Goal: Task Accomplishment & Management: Complete application form

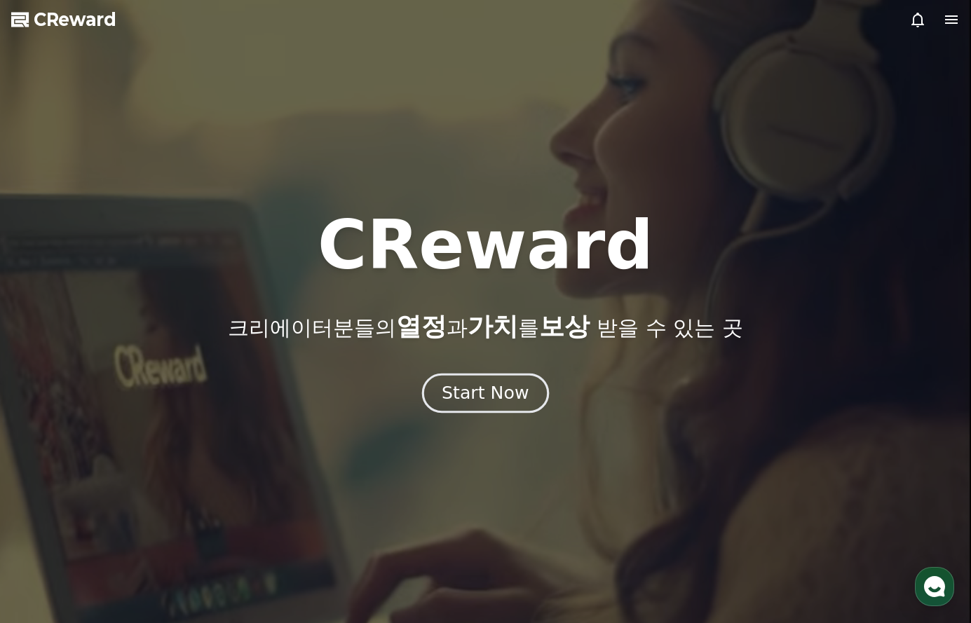
click at [488, 394] on div "Start Now" at bounding box center [484, 393] width 87 height 24
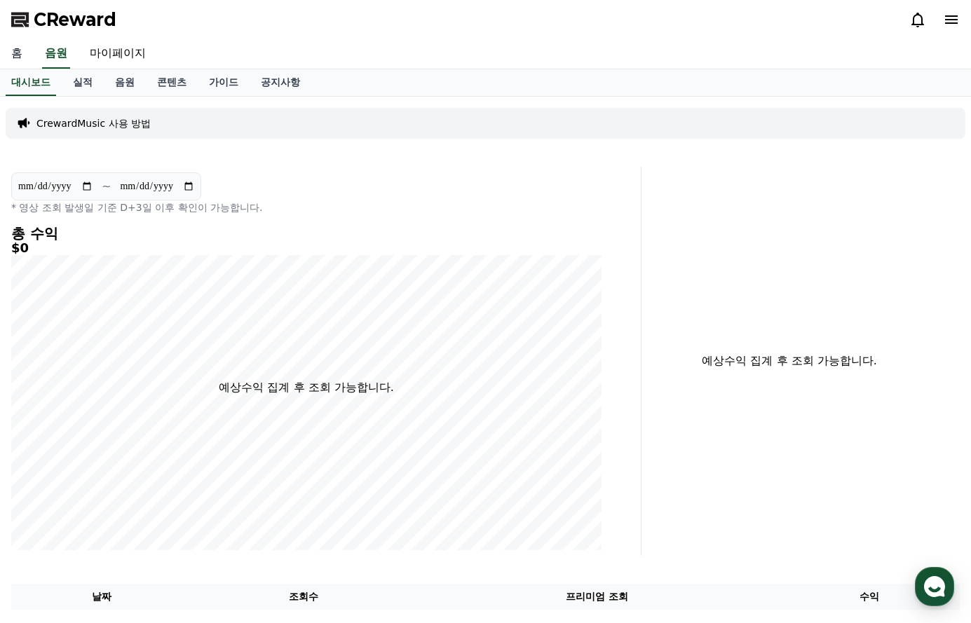
click at [17, 50] on link "홈" at bounding box center [17, 53] width 34 height 29
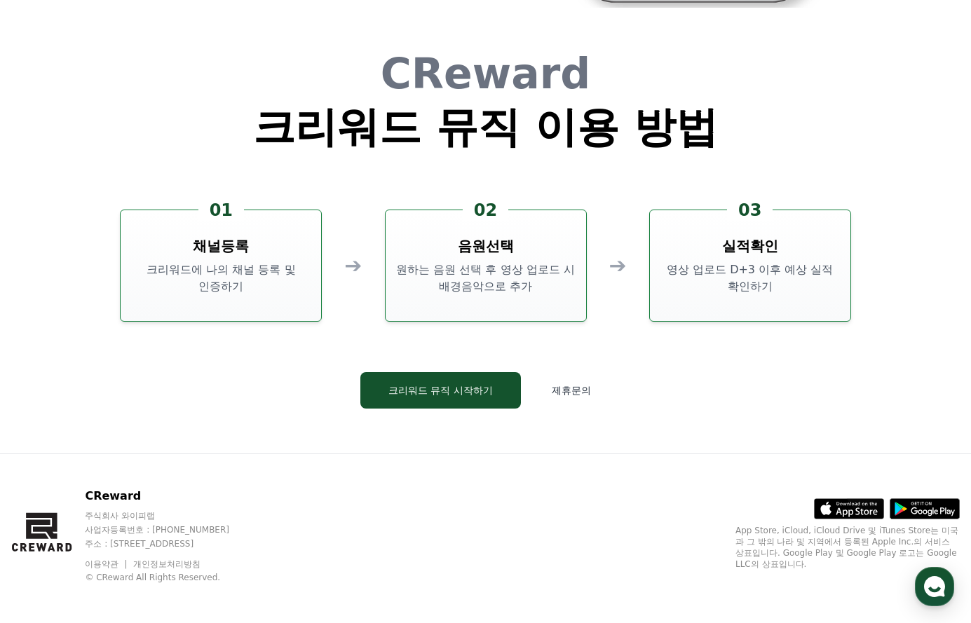
scroll to position [3797, 0]
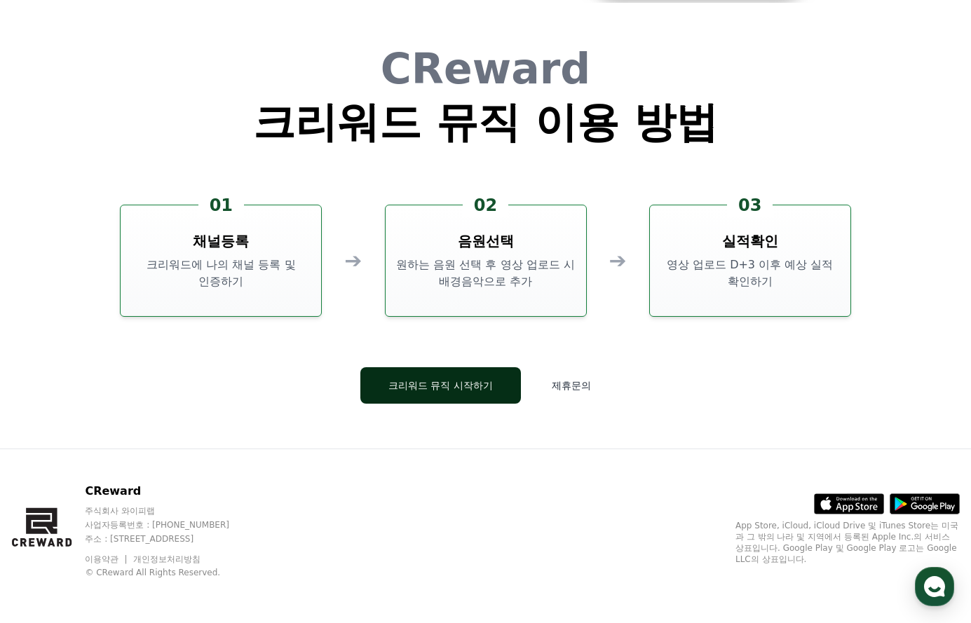
click at [450, 386] on button "크리워드 뮤직 시작하기" at bounding box center [440, 385] width 160 height 36
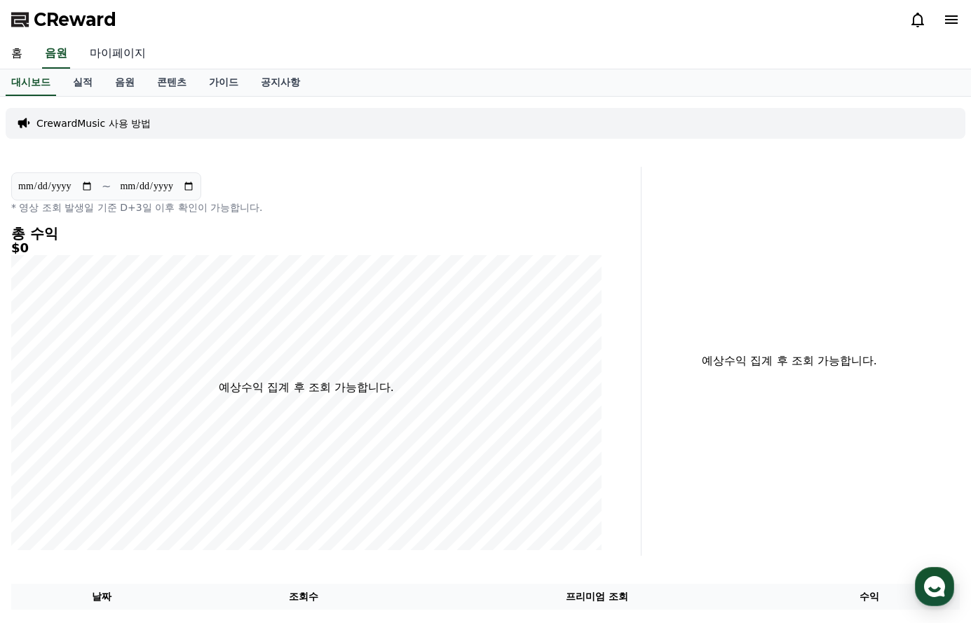
click at [111, 48] on link "마이페이지" at bounding box center [117, 53] width 78 height 29
select select "**********"
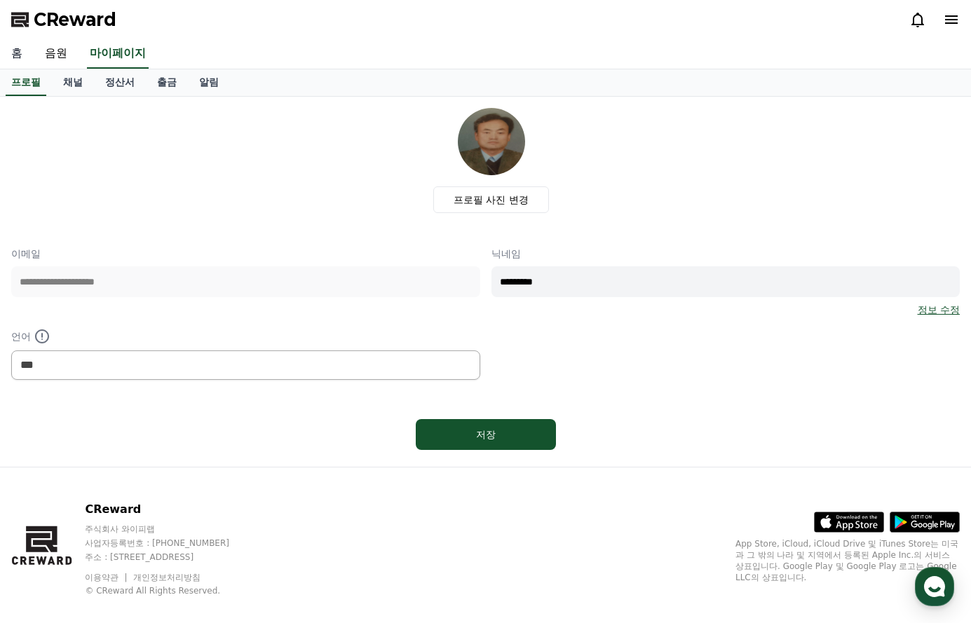
click at [14, 51] on link "홈" at bounding box center [17, 53] width 34 height 29
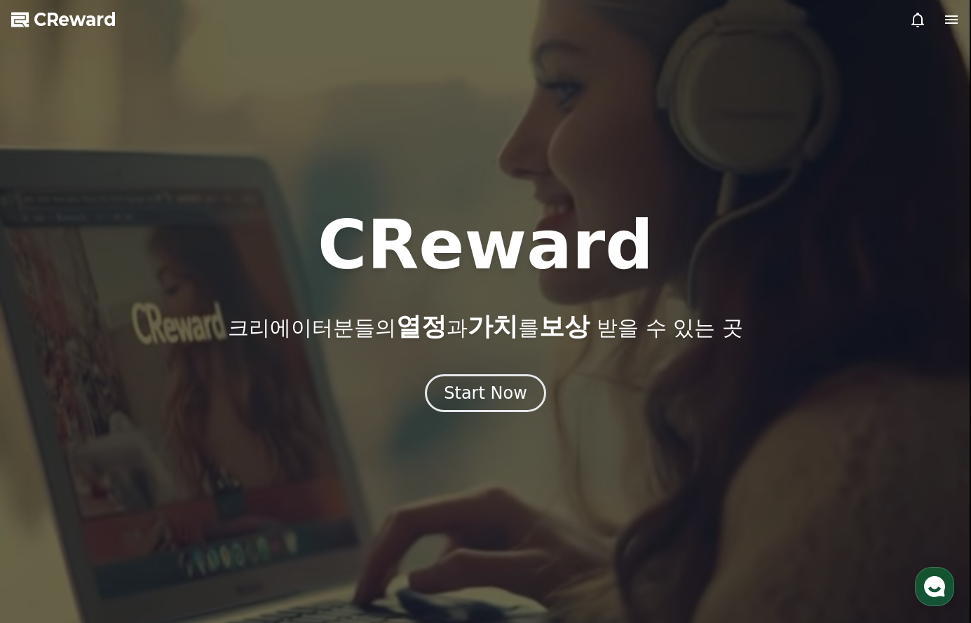
click at [950, 18] on icon at bounding box center [951, 19] width 17 height 17
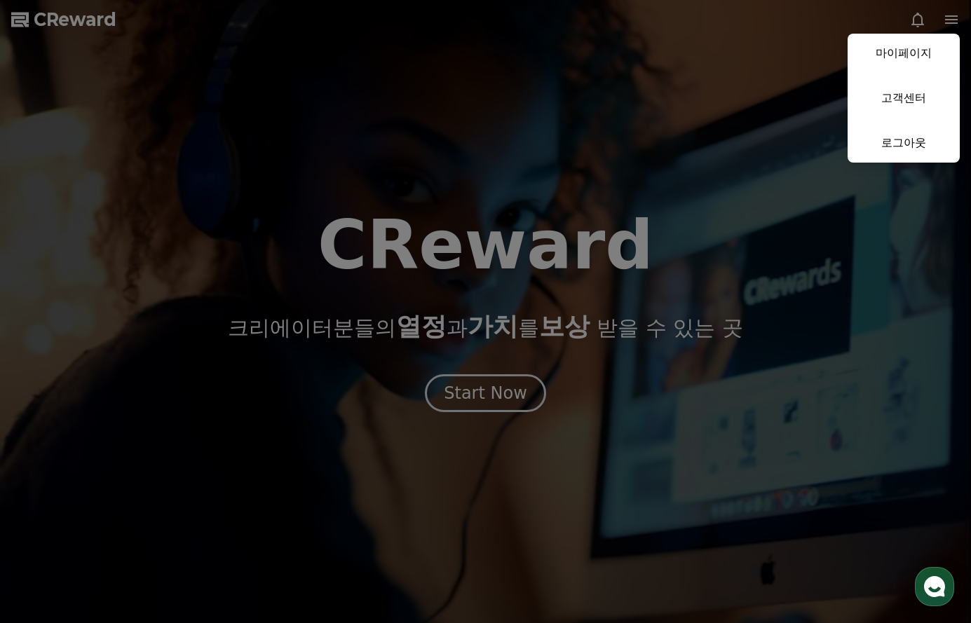
click at [755, 119] on button "close" at bounding box center [485, 311] width 971 height 623
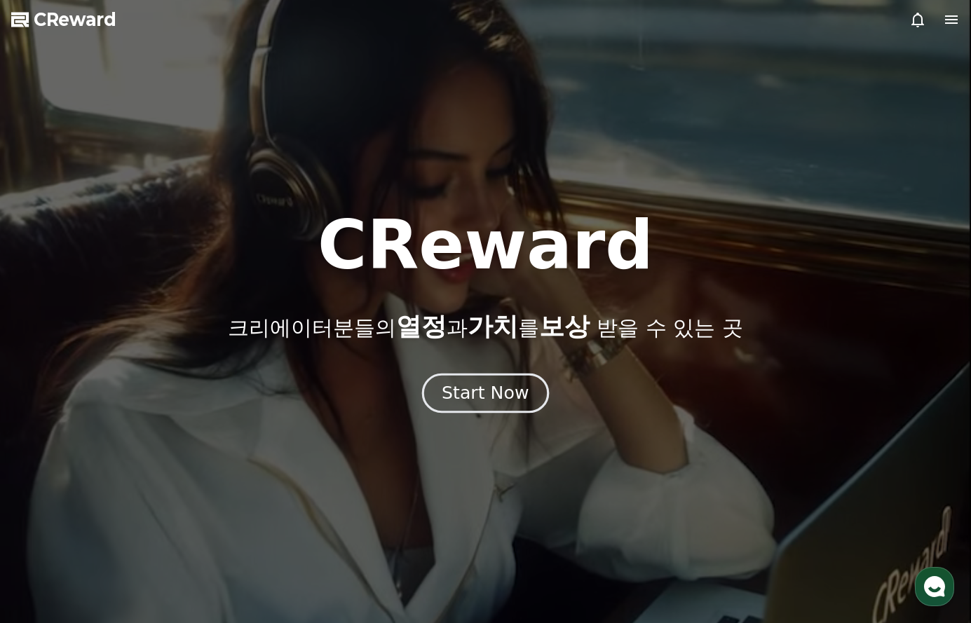
click at [491, 393] on div "Start Now" at bounding box center [484, 393] width 87 height 24
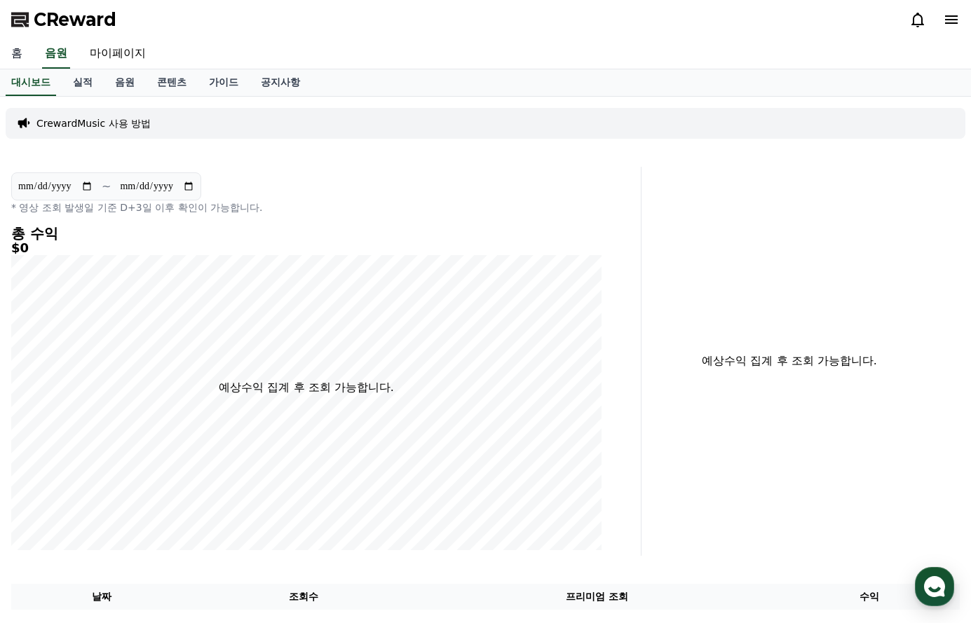
click at [19, 53] on link "홈" at bounding box center [17, 53] width 34 height 29
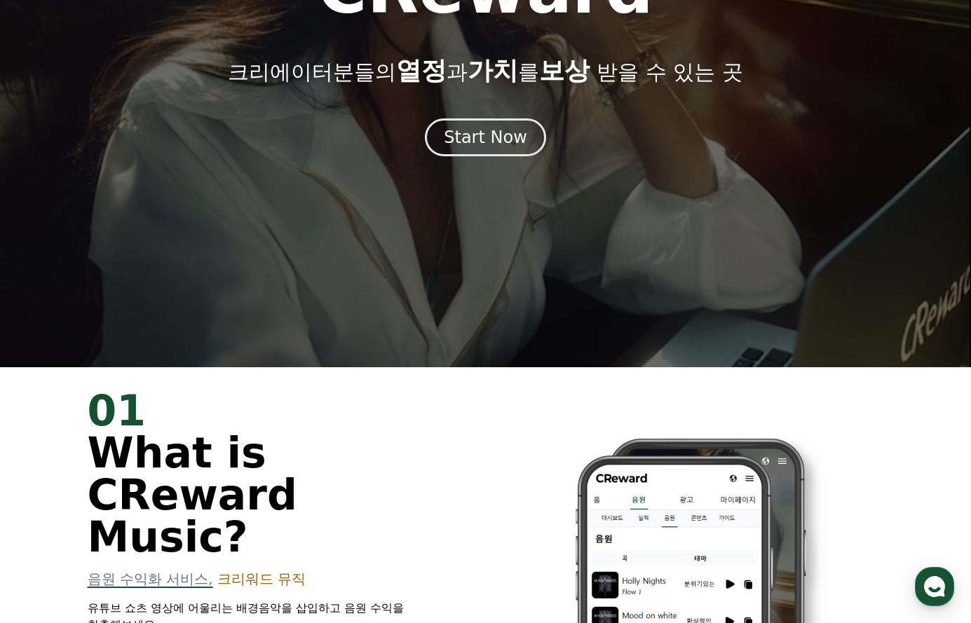
scroll to position [280, 0]
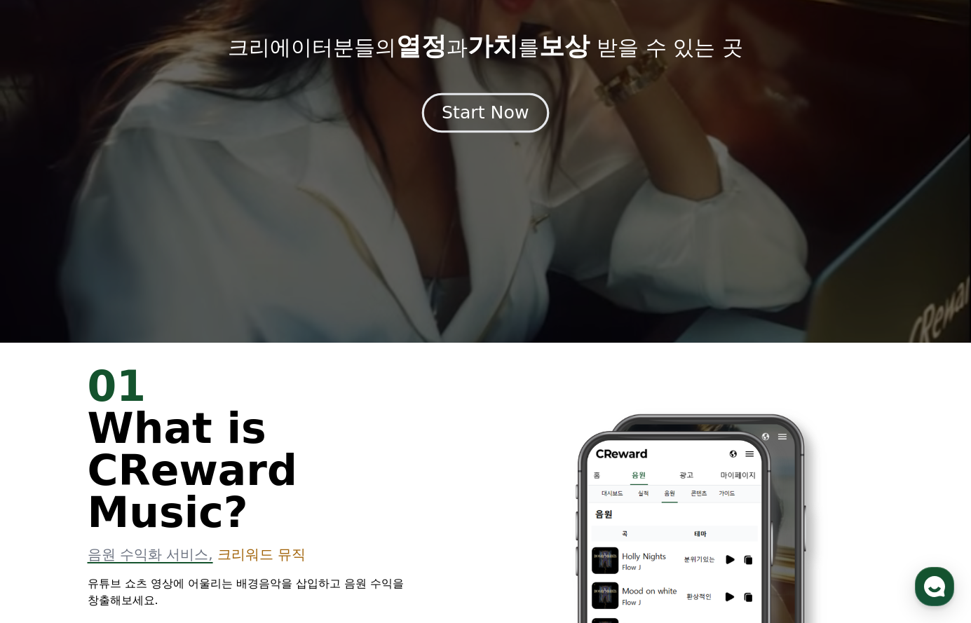
click at [484, 109] on div "Start Now" at bounding box center [484, 113] width 87 height 24
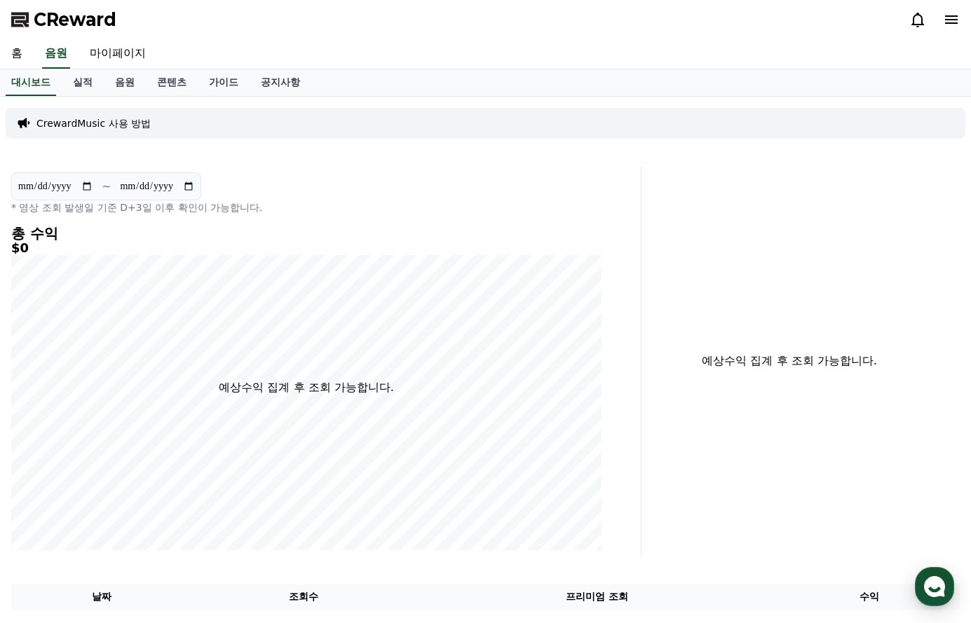
click at [43, 232] on h4 "총 수익" at bounding box center [306, 233] width 590 height 15
click at [81, 203] on p "* 영상 조회 발생일 기준 D+3일 이후 확인이 가능합니다." at bounding box center [306, 207] width 590 height 14
click at [125, 169] on div "**********" at bounding box center [306, 361] width 601 height 389
click at [83, 82] on link "실적" at bounding box center [83, 82] width 42 height 27
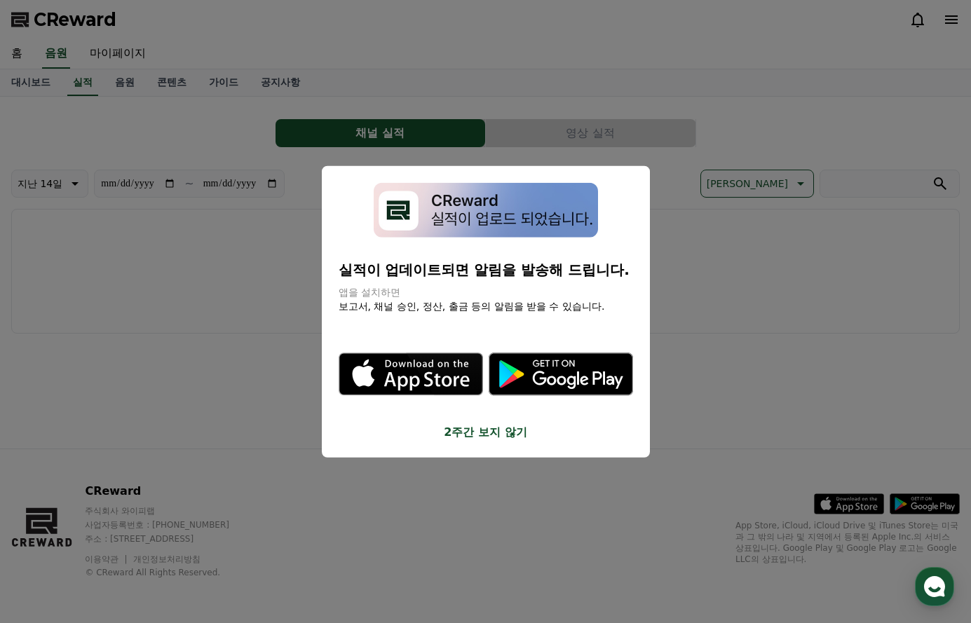
click at [250, 275] on button "close modal" at bounding box center [485, 311] width 971 height 623
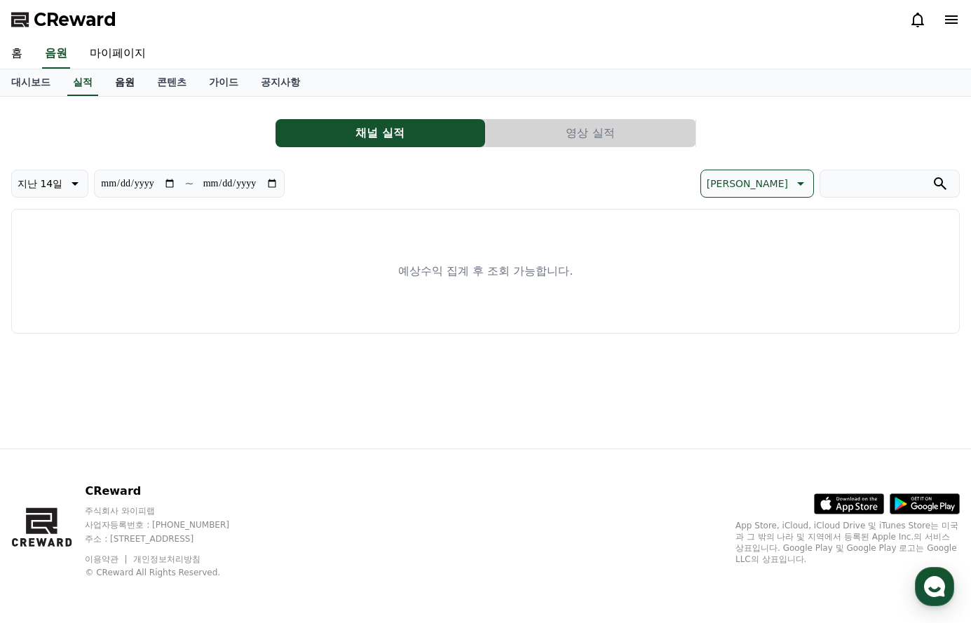
click at [127, 81] on link "음원" at bounding box center [125, 82] width 42 height 27
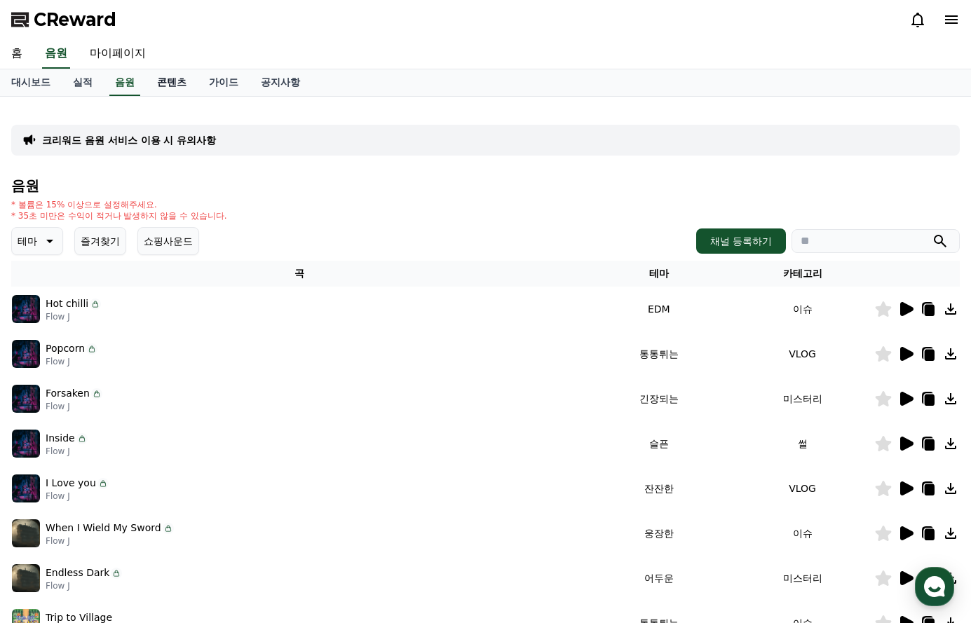
click at [169, 83] on link "콘텐츠" at bounding box center [172, 82] width 52 height 27
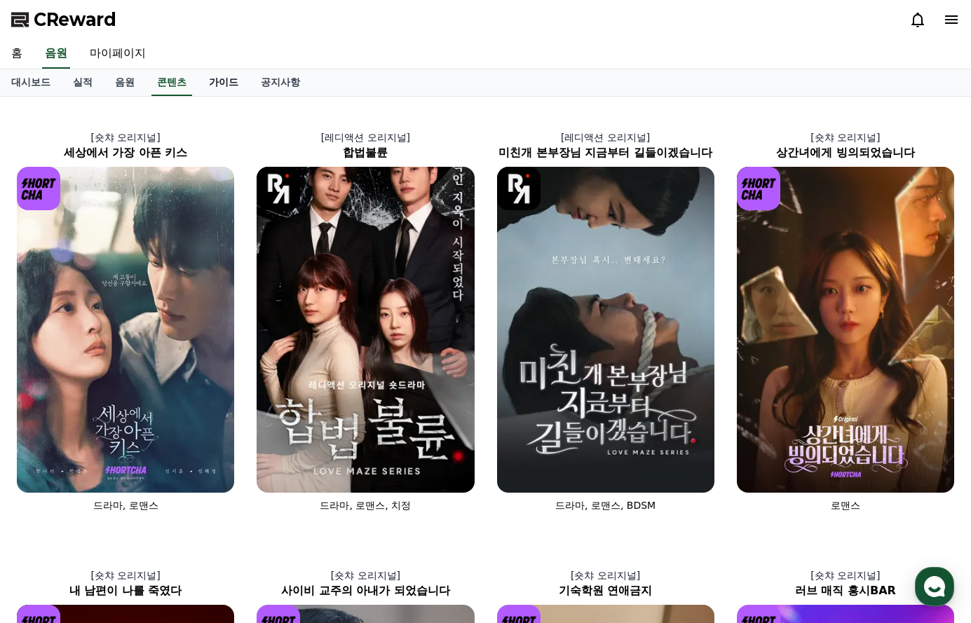
click at [217, 84] on link "가이드" at bounding box center [224, 82] width 52 height 27
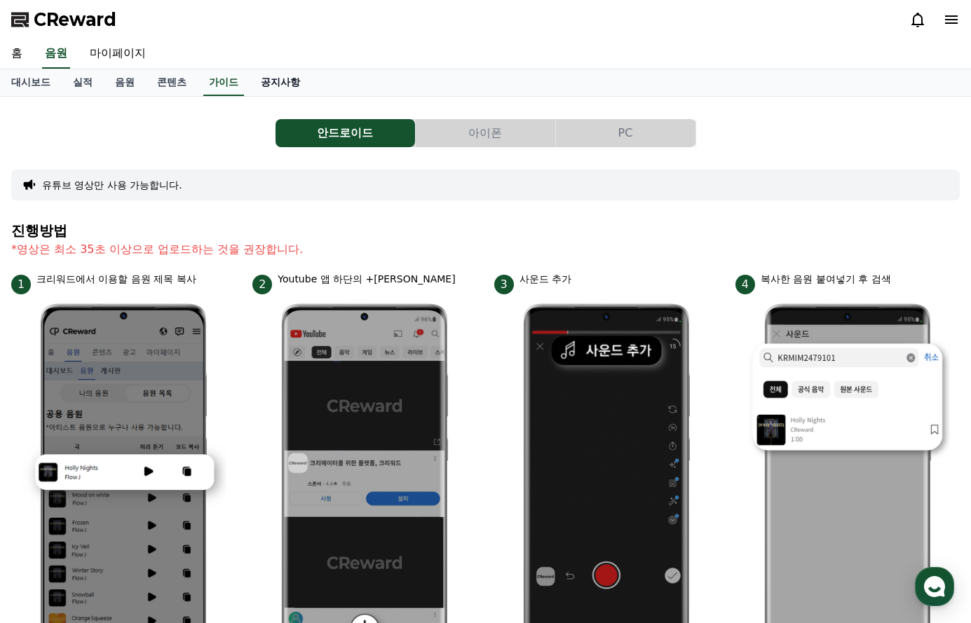
click at [266, 85] on link "공지사항" at bounding box center [280, 82] width 62 height 27
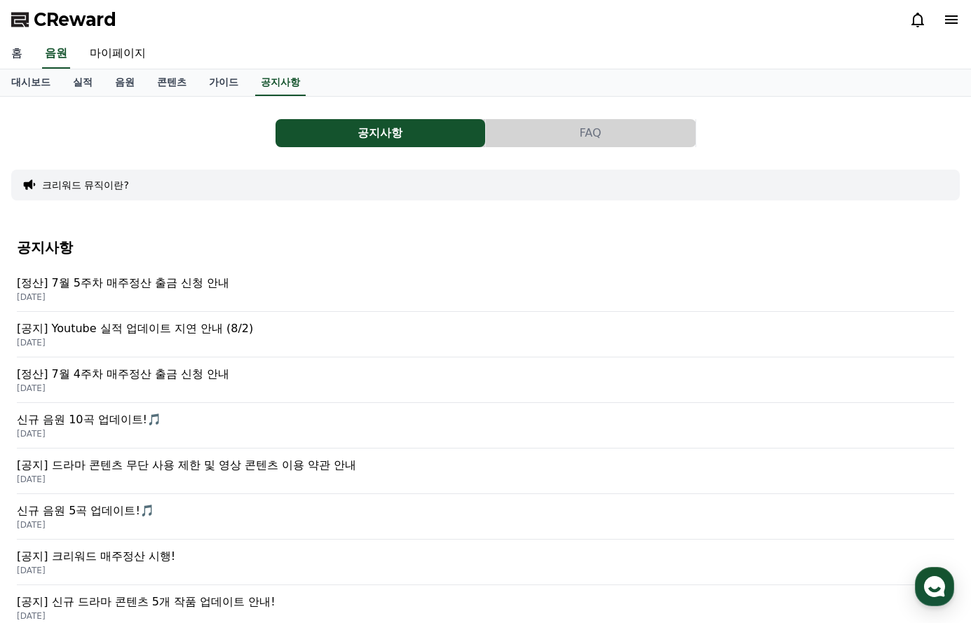
click at [20, 51] on link "홈" at bounding box center [17, 53] width 34 height 29
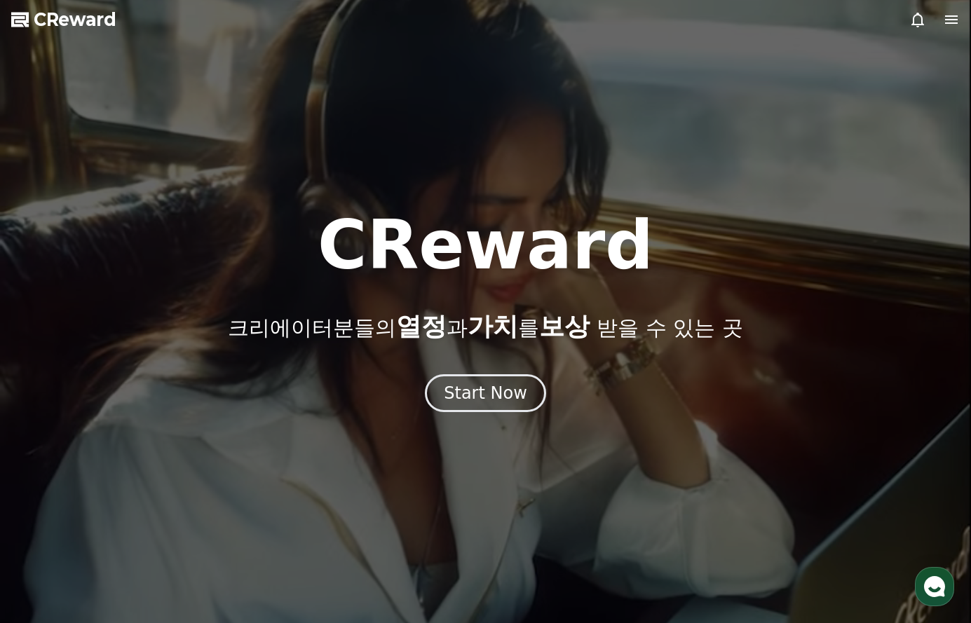
click at [914, 22] on icon at bounding box center [917, 20] width 13 height 15
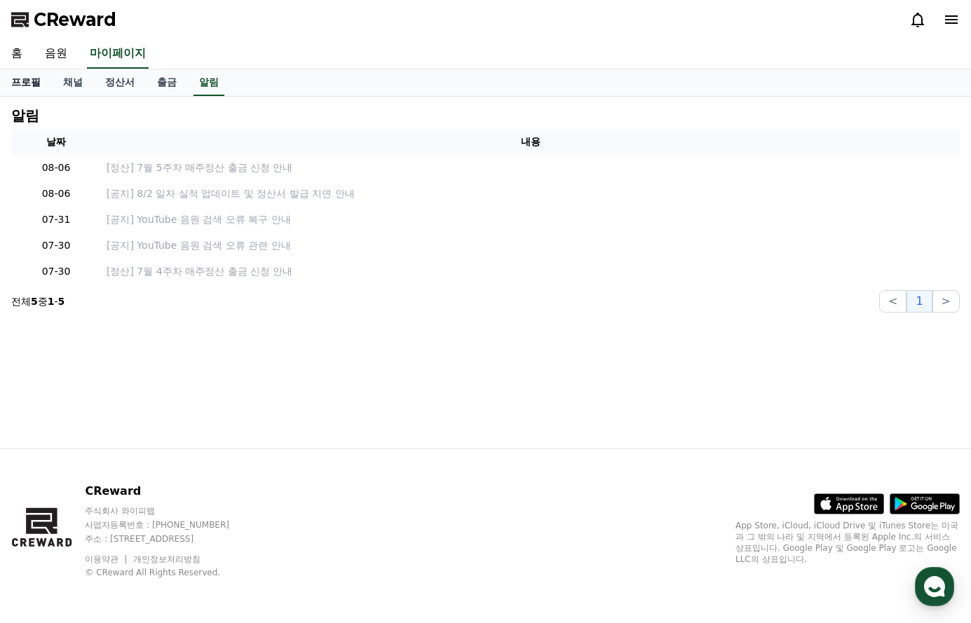
click at [25, 80] on link "프로필" at bounding box center [26, 82] width 52 height 27
select select "**********"
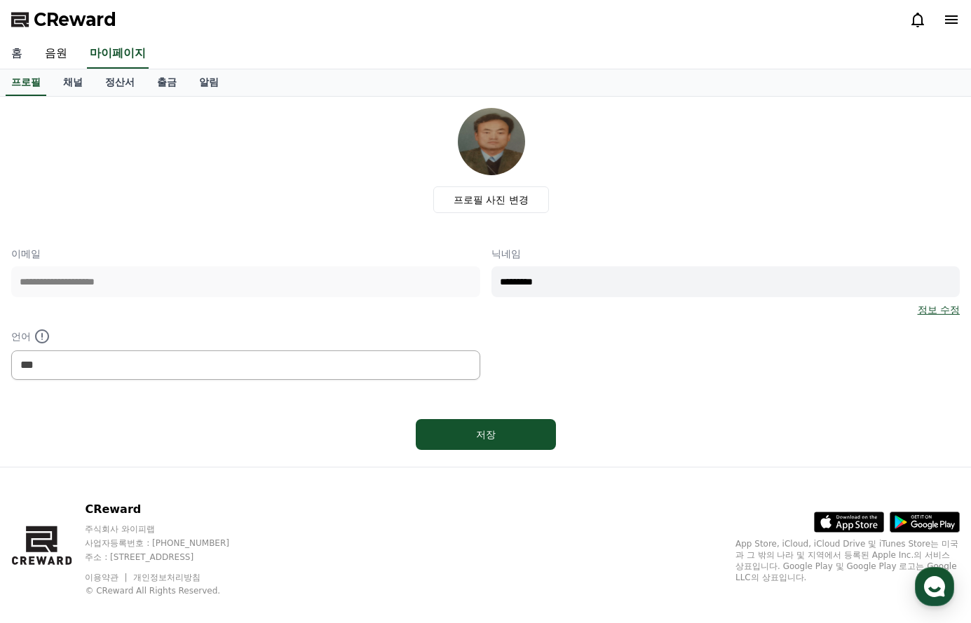
click at [18, 53] on link "홈" at bounding box center [17, 53] width 34 height 29
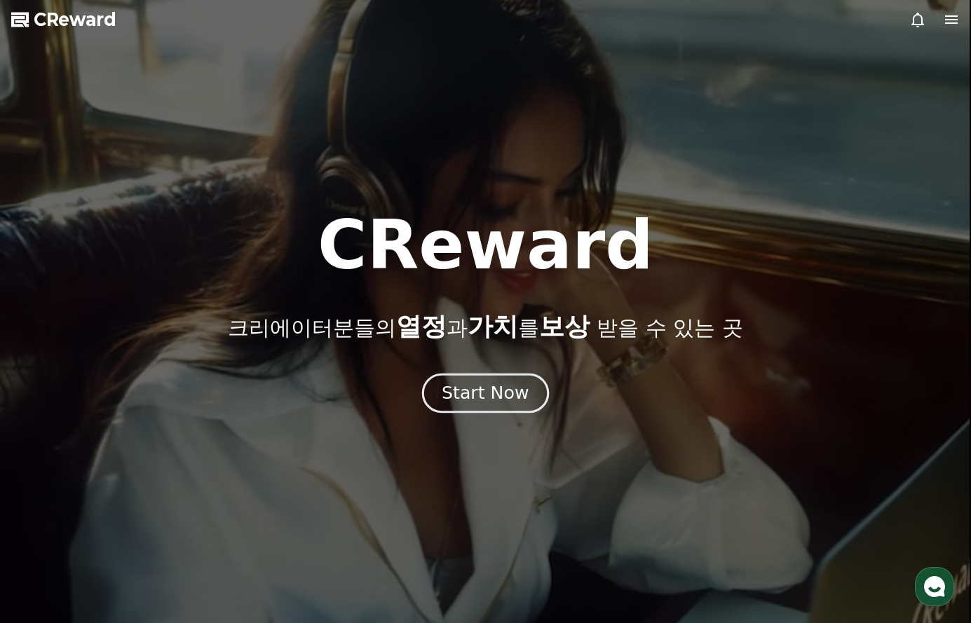
click at [498, 394] on div "Start Now" at bounding box center [484, 393] width 87 height 24
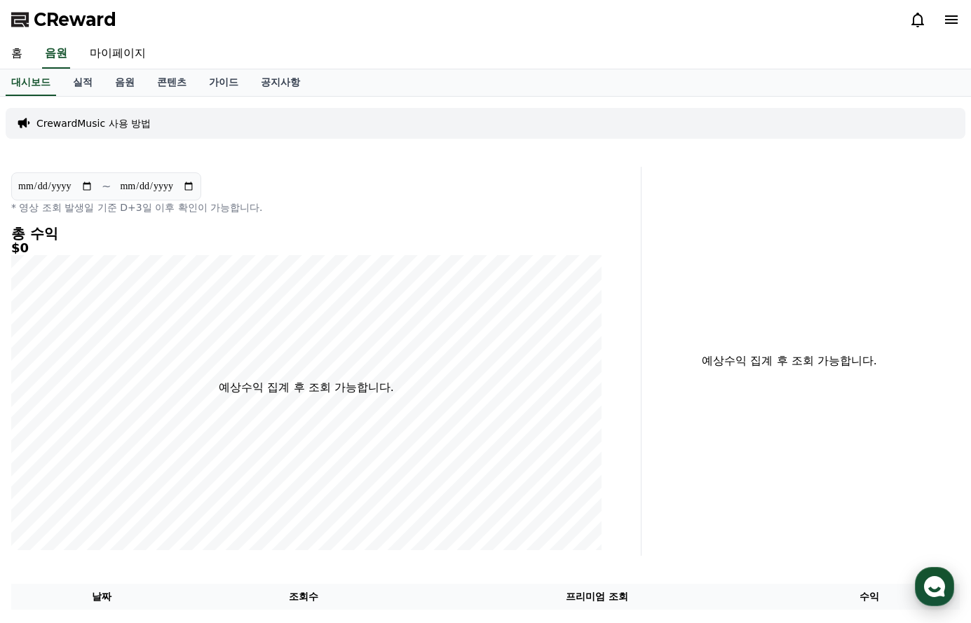
click at [924, 591] on icon "button" at bounding box center [933, 586] width 25 height 25
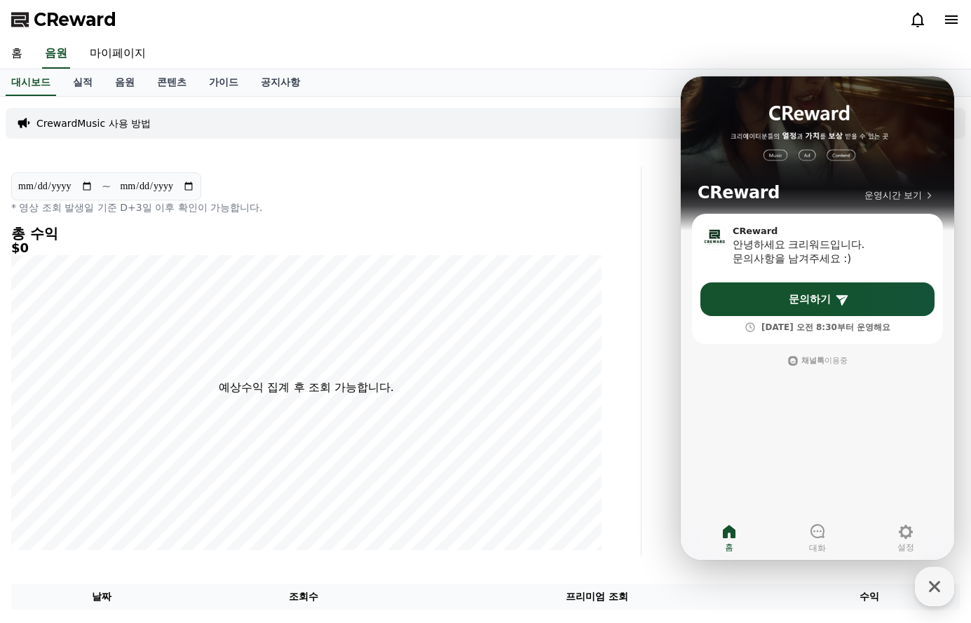
click at [118, 122] on p "CrewardMusic 사용 방법" at bounding box center [93, 123] width 114 height 14
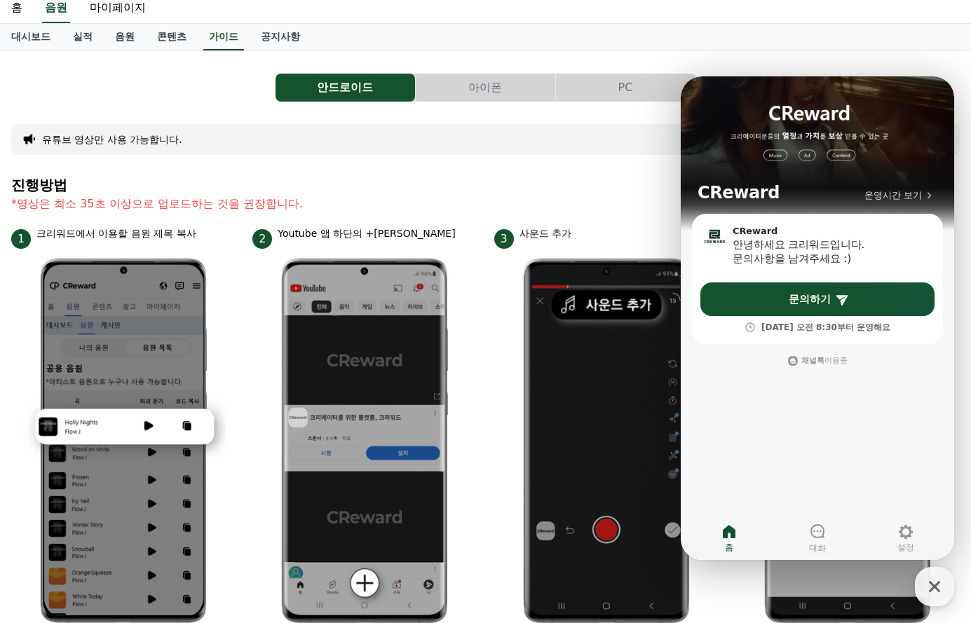
scroll to position [70, 0]
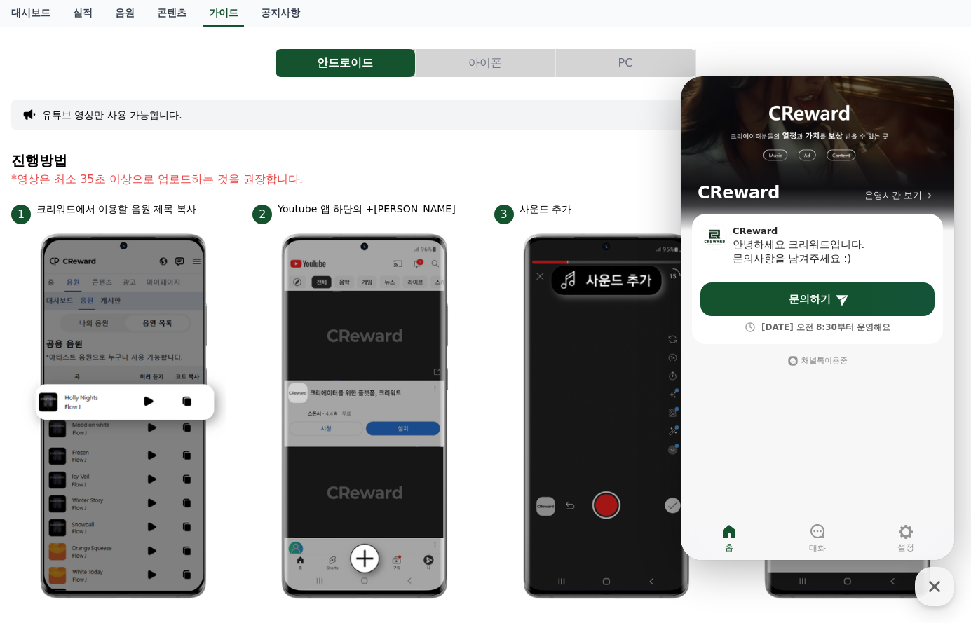
click at [729, 534] on icon at bounding box center [728, 531] width 17 height 17
click at [935, 584] on icon "button" at bounding box center [933, 586] width 11 height 11
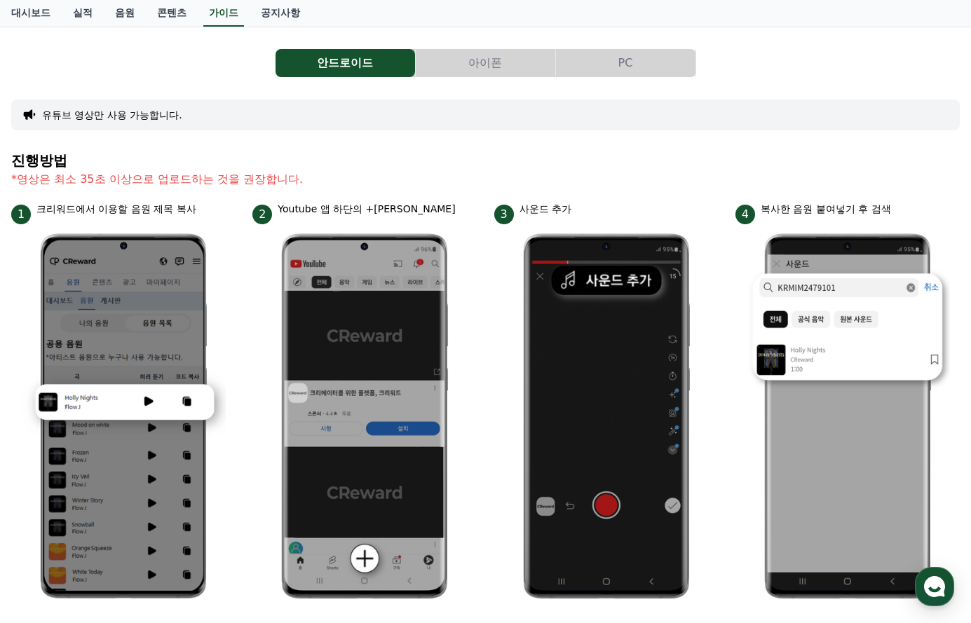
click at [623, 60] on button "PC" at bounding box center [625, 63] width 139 height 28
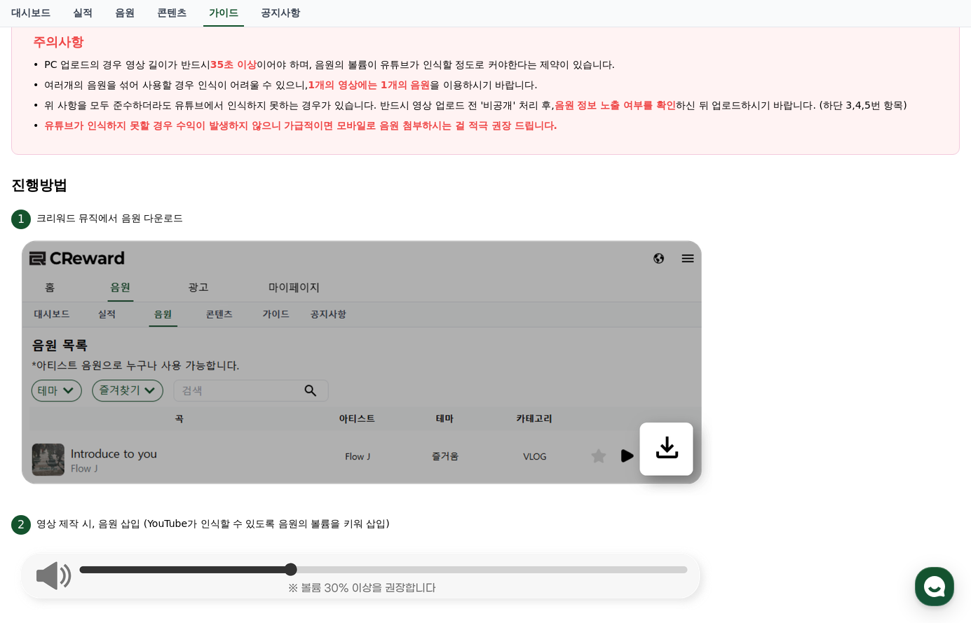
scroll to position [280, 0]
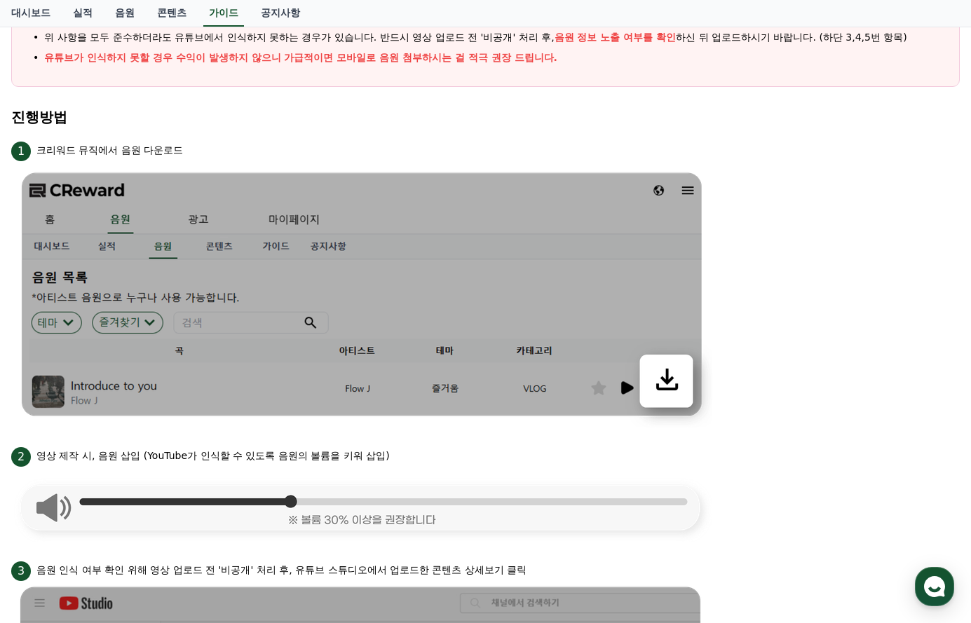
click at [666, 386] on img at bounding box center [361, 294] width 701 height 266
click at [668, 383] on img at bounding box center [361, 294] width 701 height 266
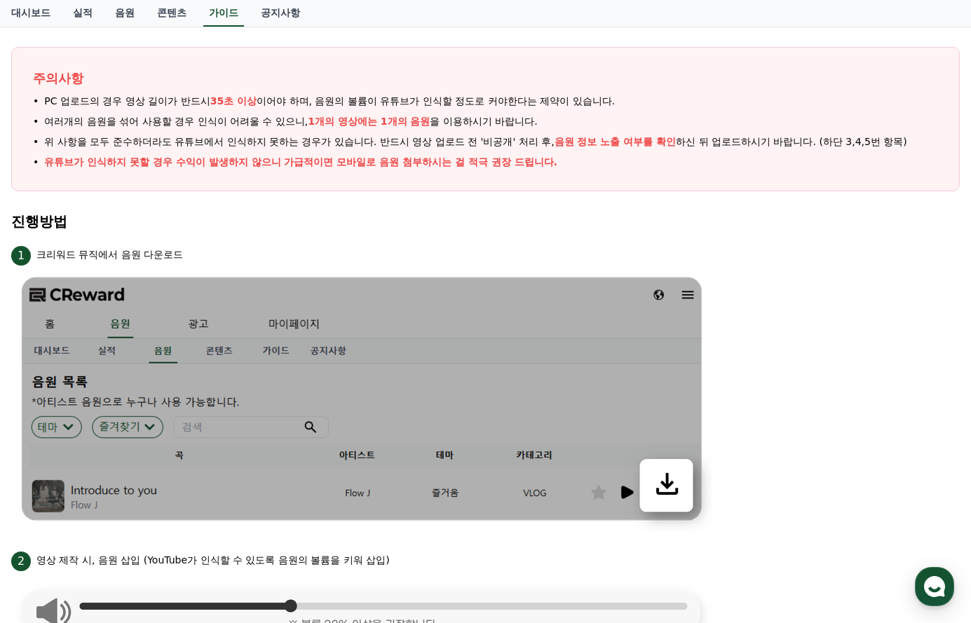
scroll to position [0, 0]
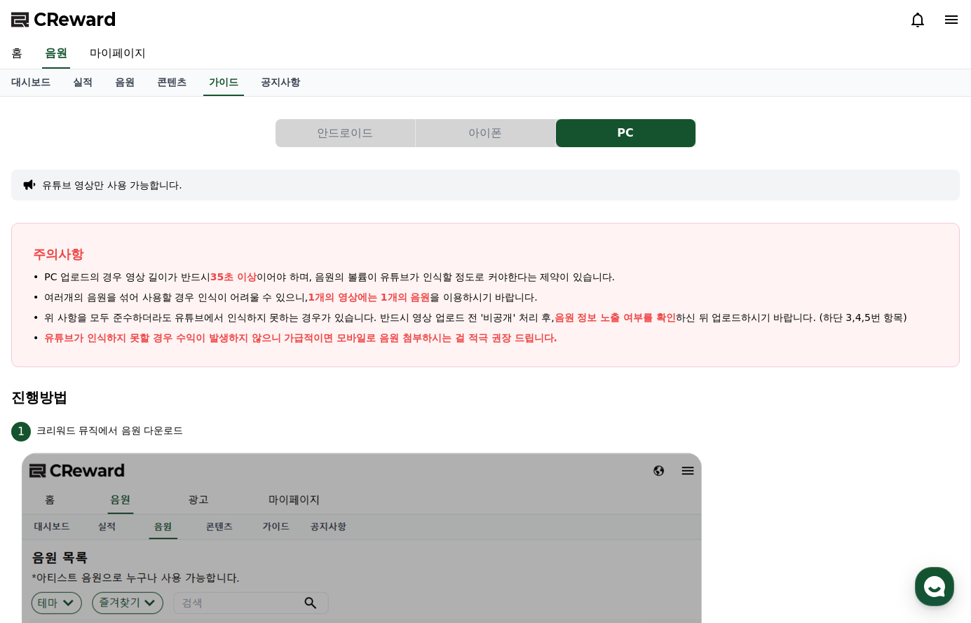
click at [364, 133] on button "안드로이드" at bounding box center [344, 133] width 139 height 28
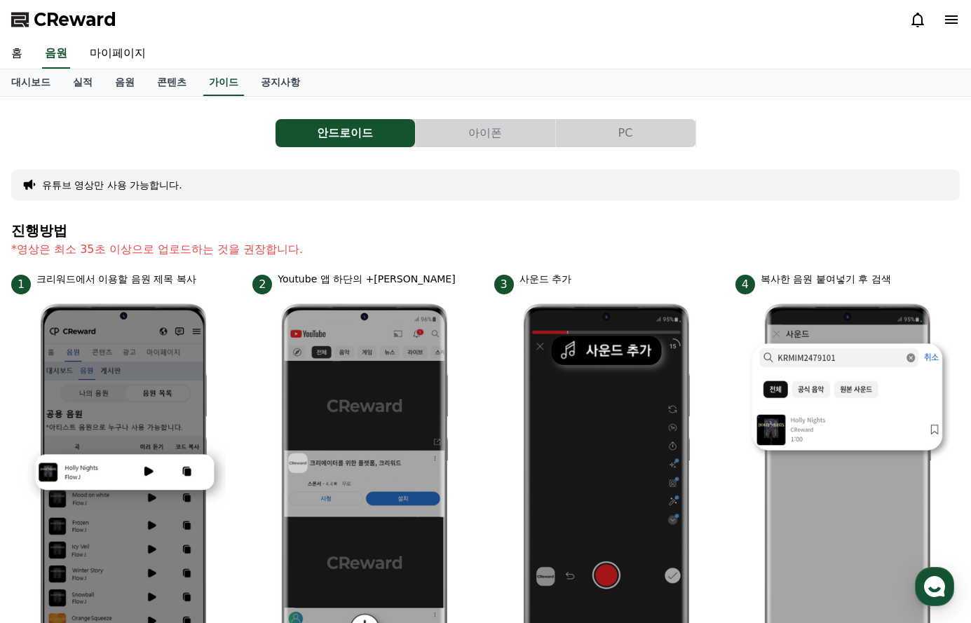
click at [474, 133] on button "아이폰" at bounding box center [485, 133] width 139 height 28
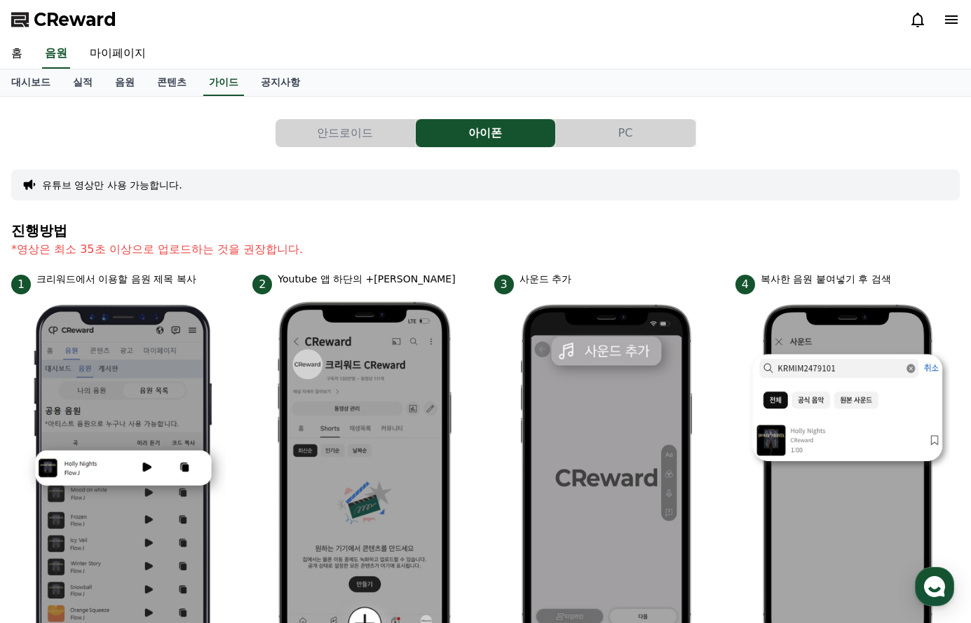
click at [615, 137] on button "PC" at bounding box center [625, 133] width 139 height 28
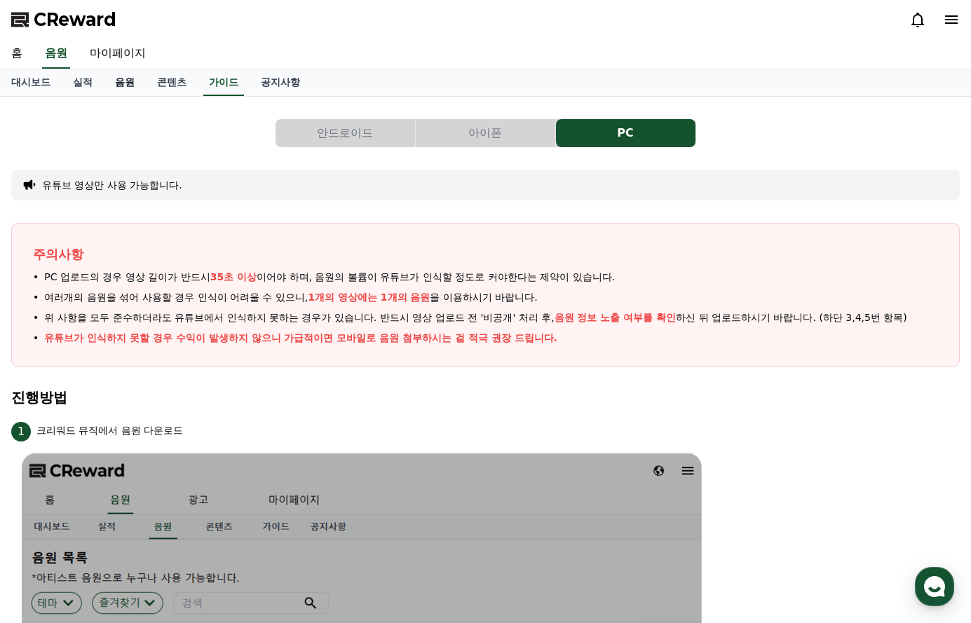
click at [125, 81] on link "음원" at bounding box center [125, 82] width 42 height 27
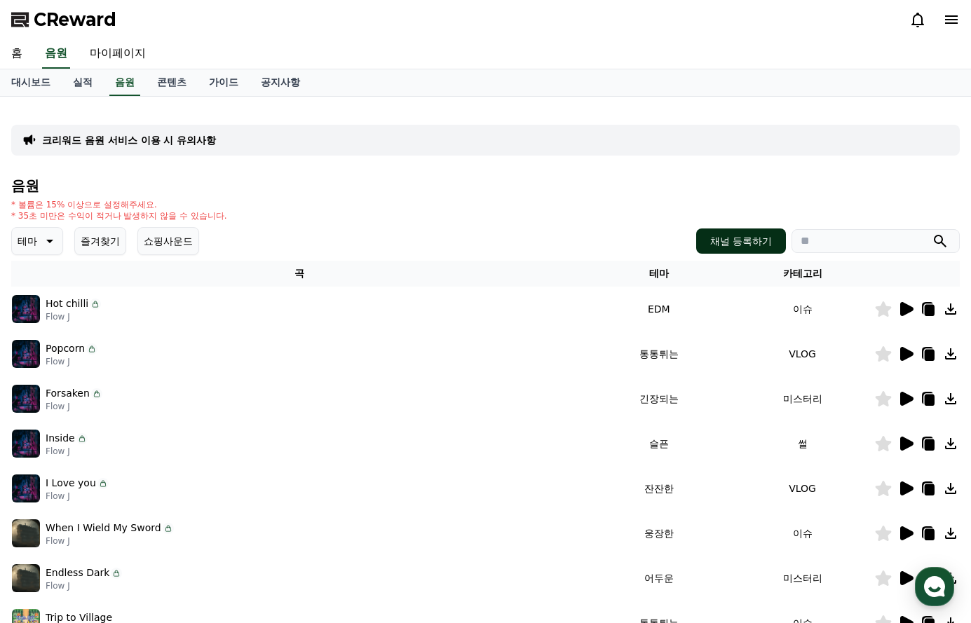
click at [748, 242] on button "채널 등록하기" at bounding box center [741, 240] width 90 height 25
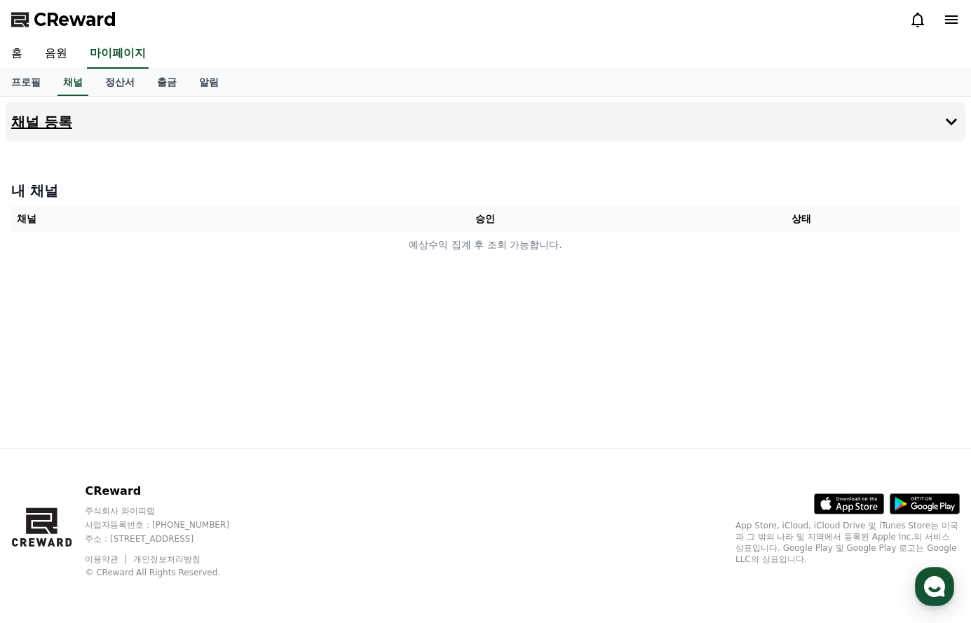
click at [55, 120] on h4 "채널 등록" at bounding box center [41, 121] width 61 height 15
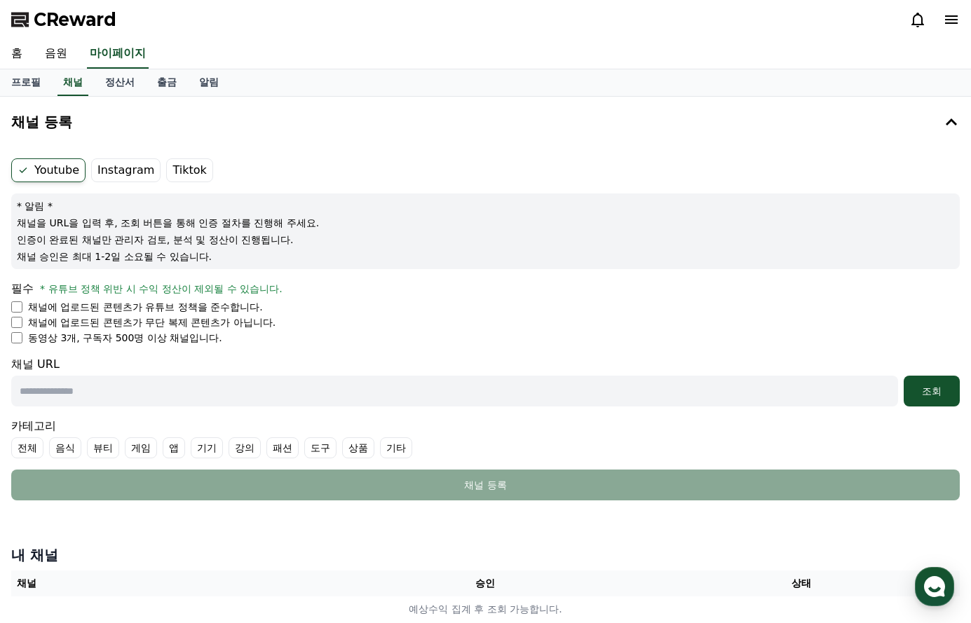
click at [22, 302] on li "채널에 업로드된 콘텐츠가 유튜브 정책을 준수합니다." at bounding box center [485, 307] width 948 height 14
click at [20, 329] on ul "채널에 업로드된 콘텐츠가 유튜브 정책을 준수합니다. 채널에 업로드된 콘텐츠가 무단 복제 콘텐츠가 아닙니다. 동영상 3개, 구독자 500명 이상…" at bounding box center [485, 322] width 948 height 45
click at [71, 388] on input "text" at bounding box center [454, 391] width 886 height 31
paste input "**********"
type input "**********"
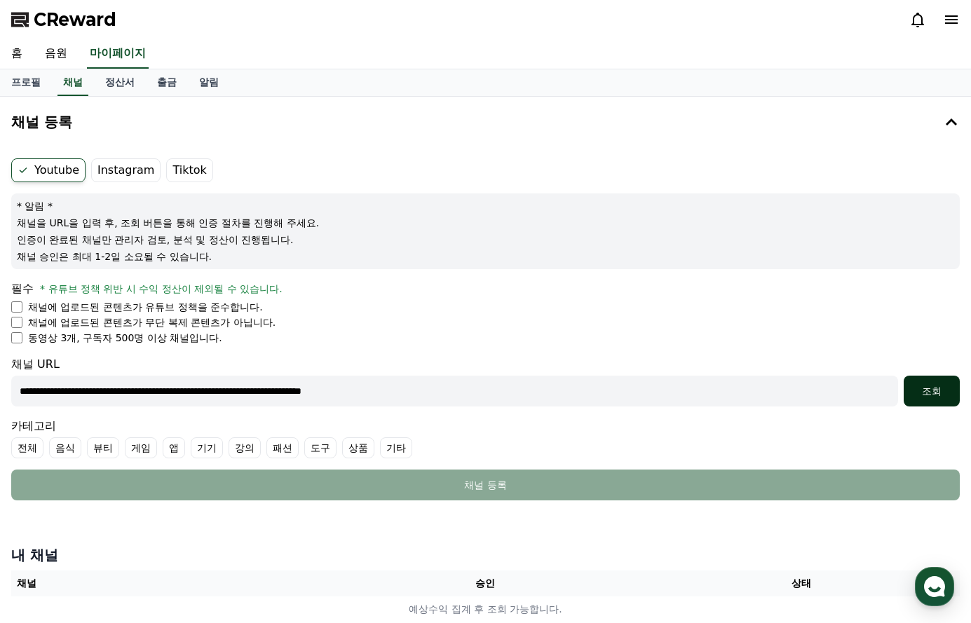
click at [931, 392] on div "조회" at bounding box center [931, 391] width 45 height 14
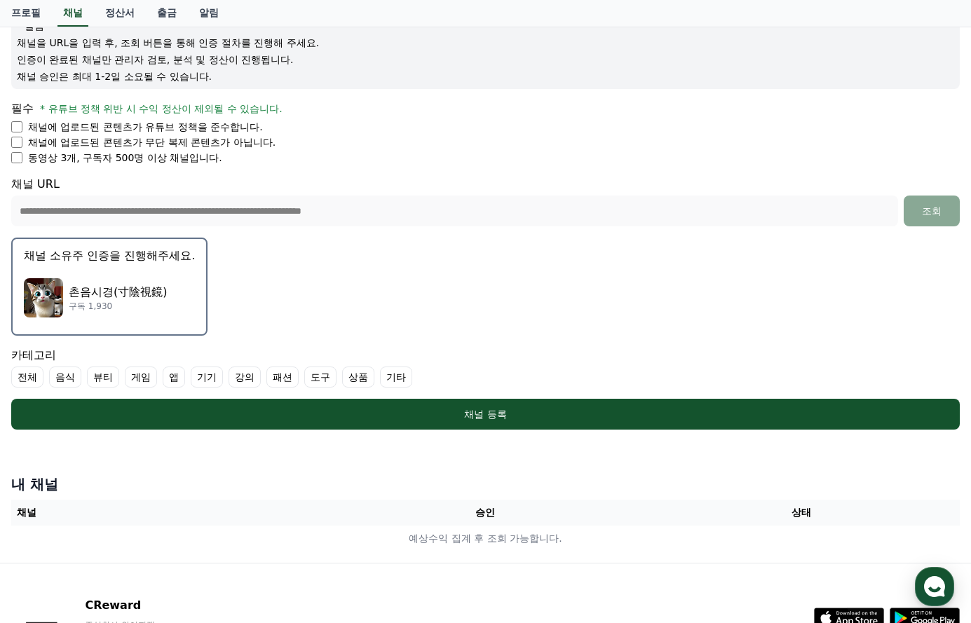
scroll to position [210, 0]
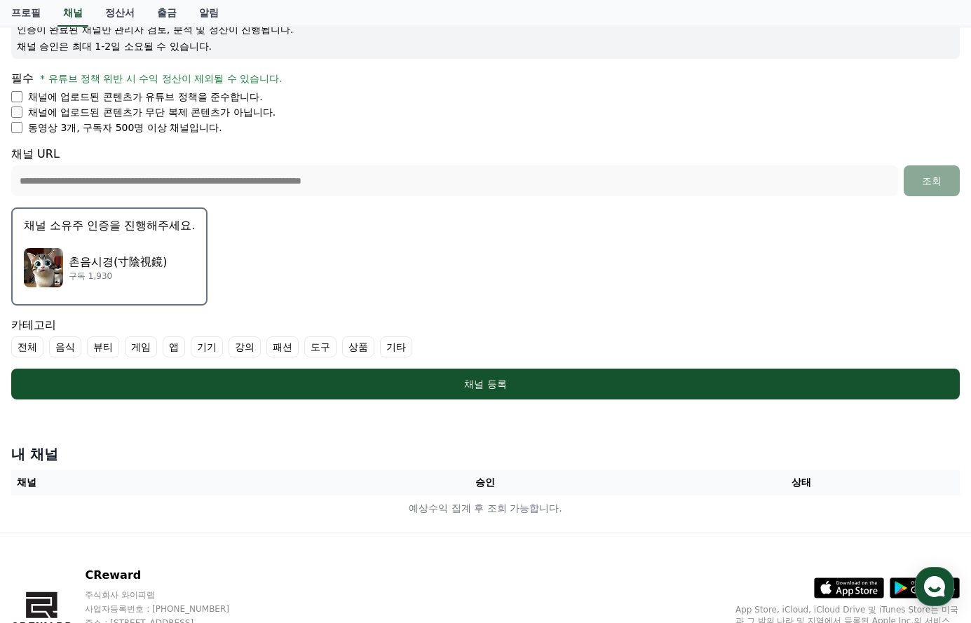
click at [29, 346] on label "전체" at bounding box center [27, 346] width 32 height 21
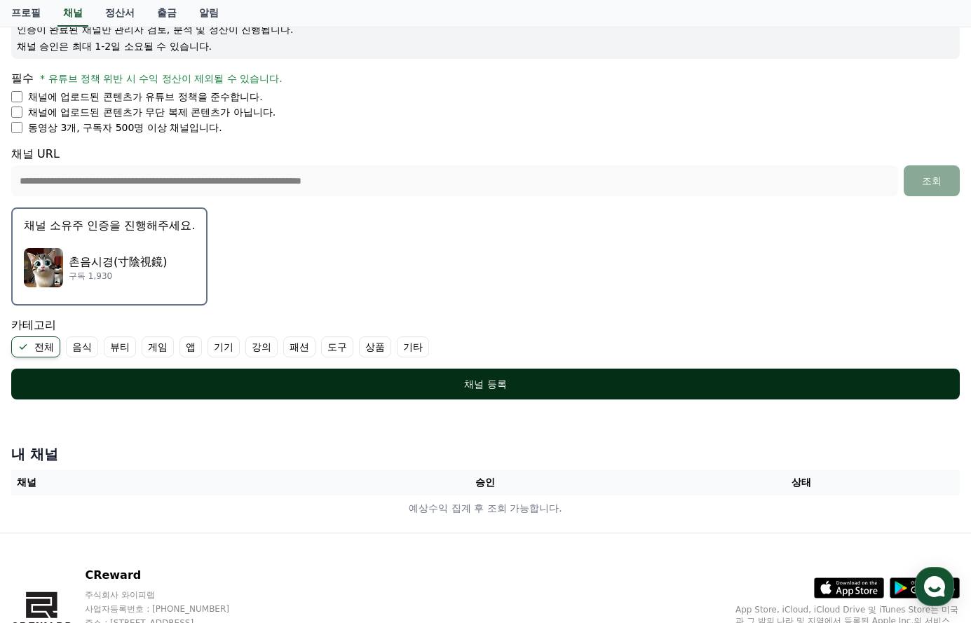
click at [492, 383] on div "채널 등록" at bounding box center [485, 384] width 892 height 14
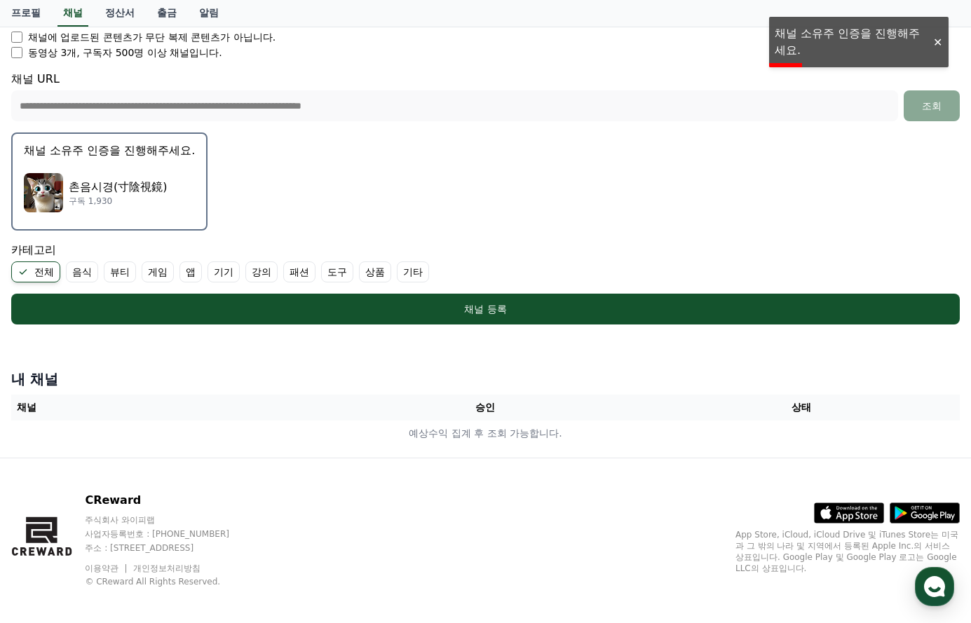
scroll to position [294, 0]
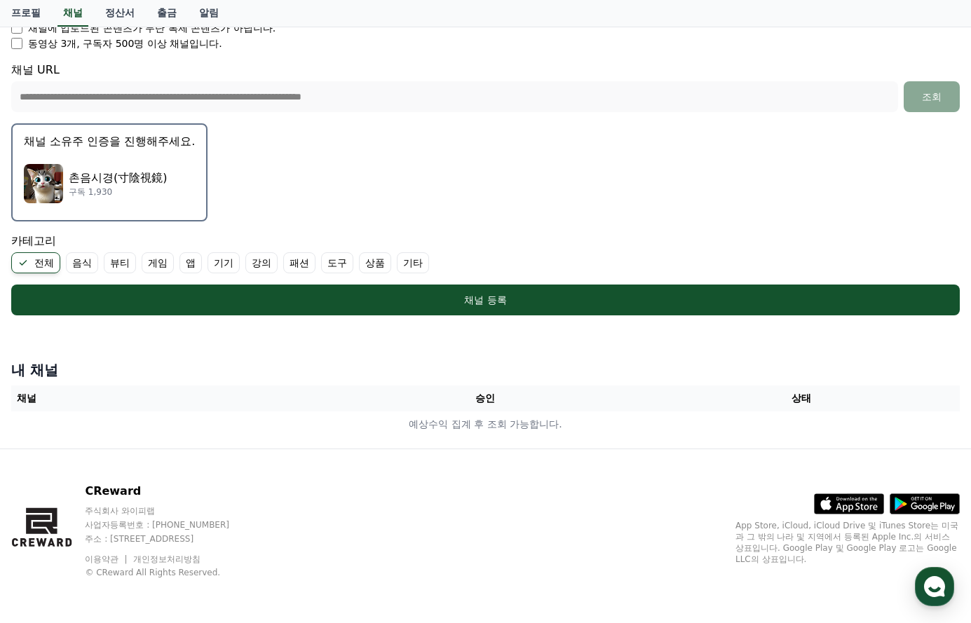
click at [65, 396] on th "채널" at bounding box center [169, 398] width 316 height 26
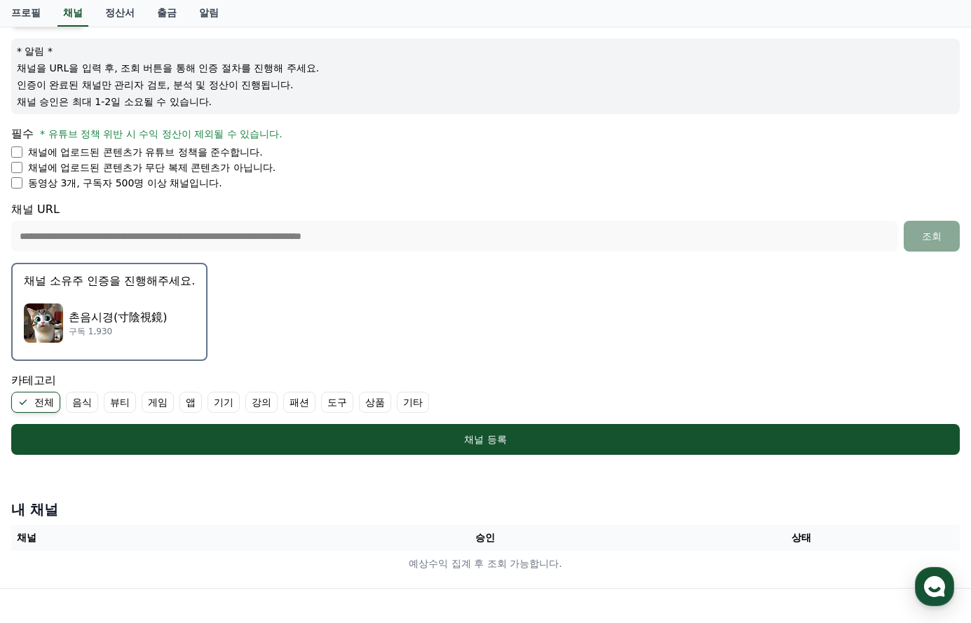
scroll to position [84, 0]
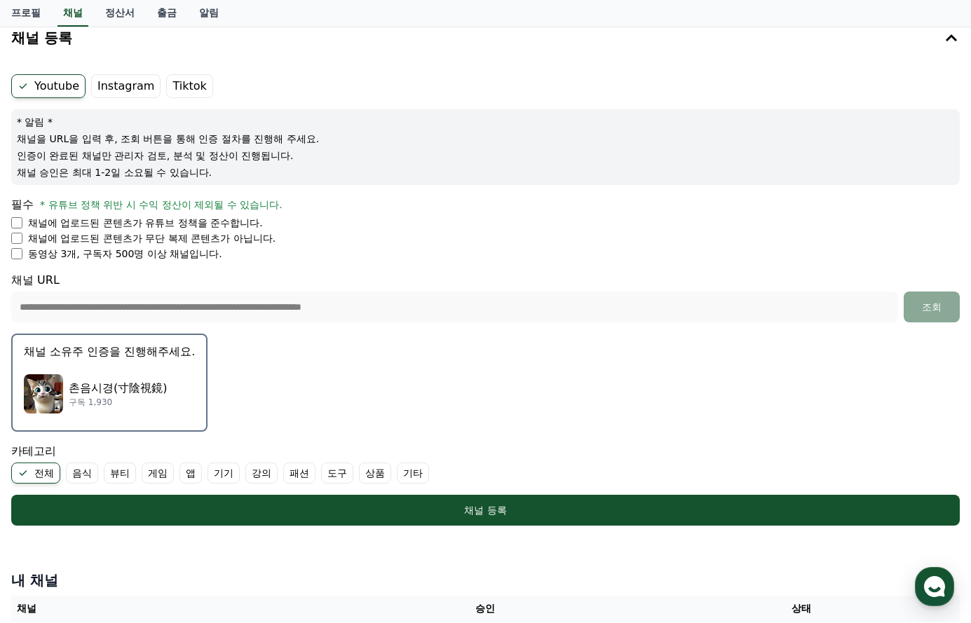
click at [115, 389] on p "촌음시경(寸陰視鏡)" at bounding box center [118, 388] width 98 height 17
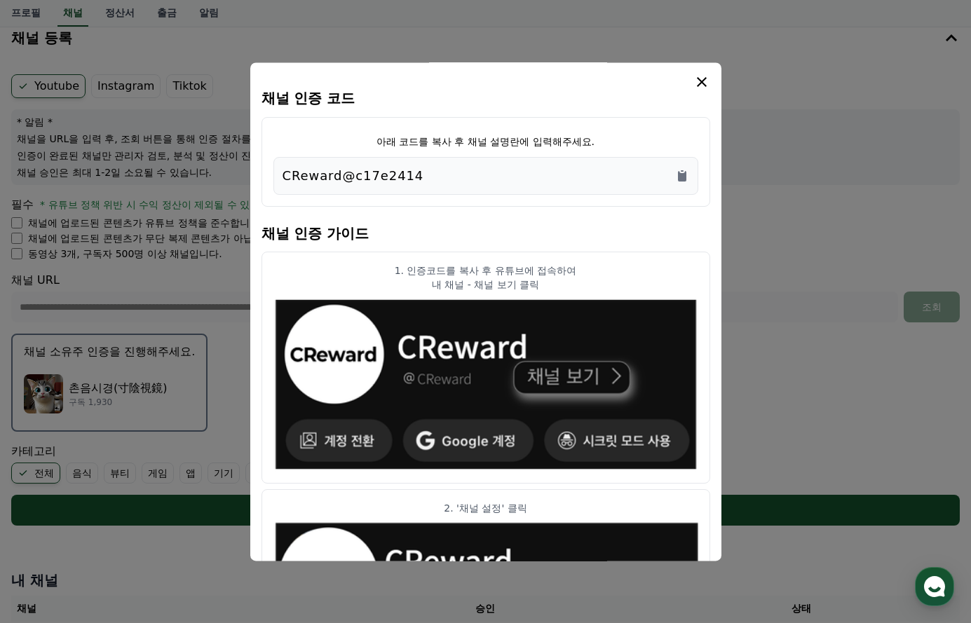
drag, startPoint x: 425, startPoint y: 173, endPoint x: 281, endPoint y: 171, distance: 144.4
click at [281, 172] on div "CReward@c17e2414" at bounding box center [485, 176] width 425 height 38
copy p "CReward@c17e2414"
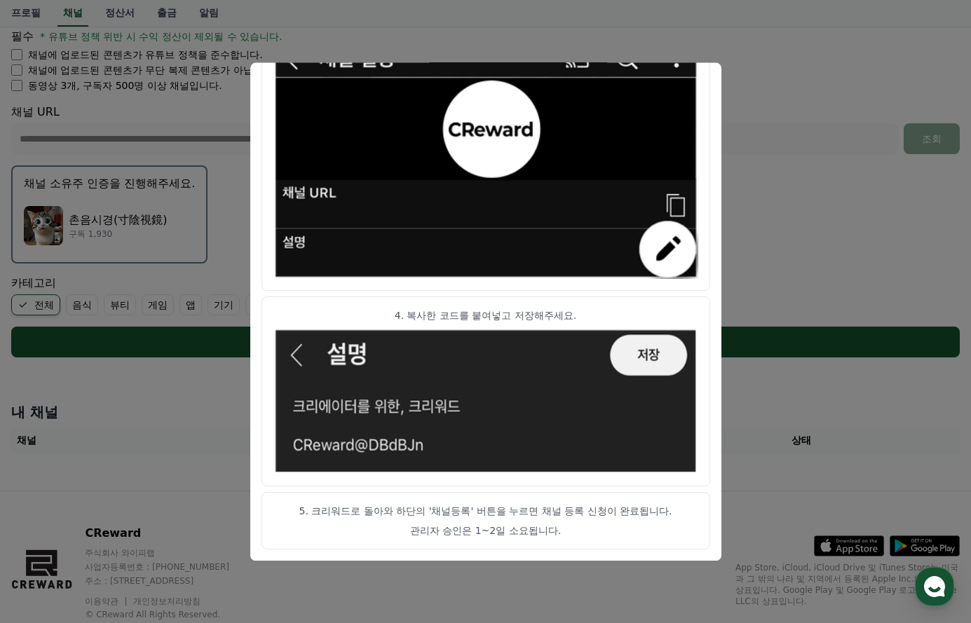
scroll to position [294, 0]
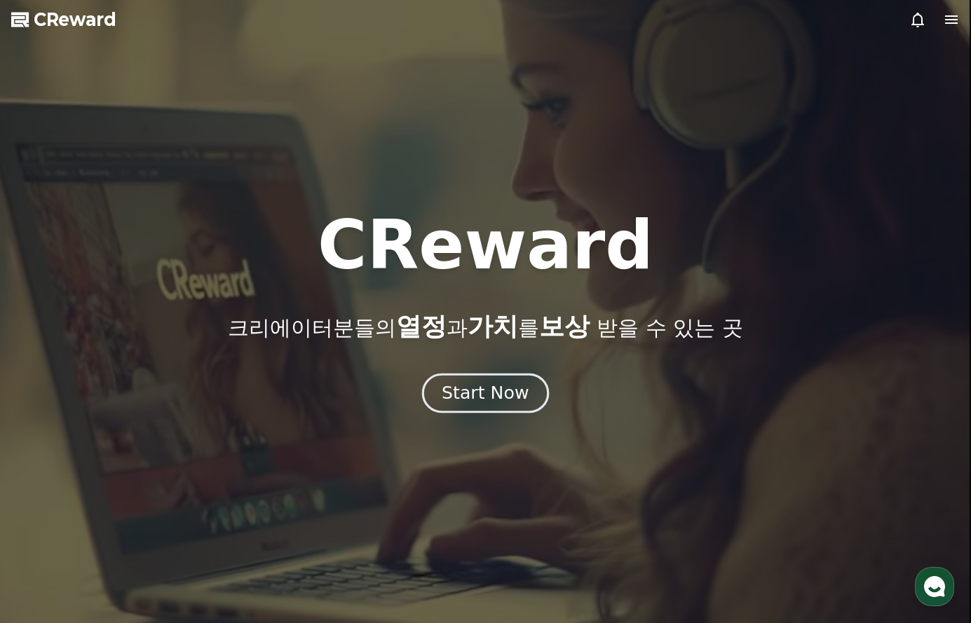
click at [493, 395] on div "Start Now" at bounding box center [484, 393] width 87 height 24
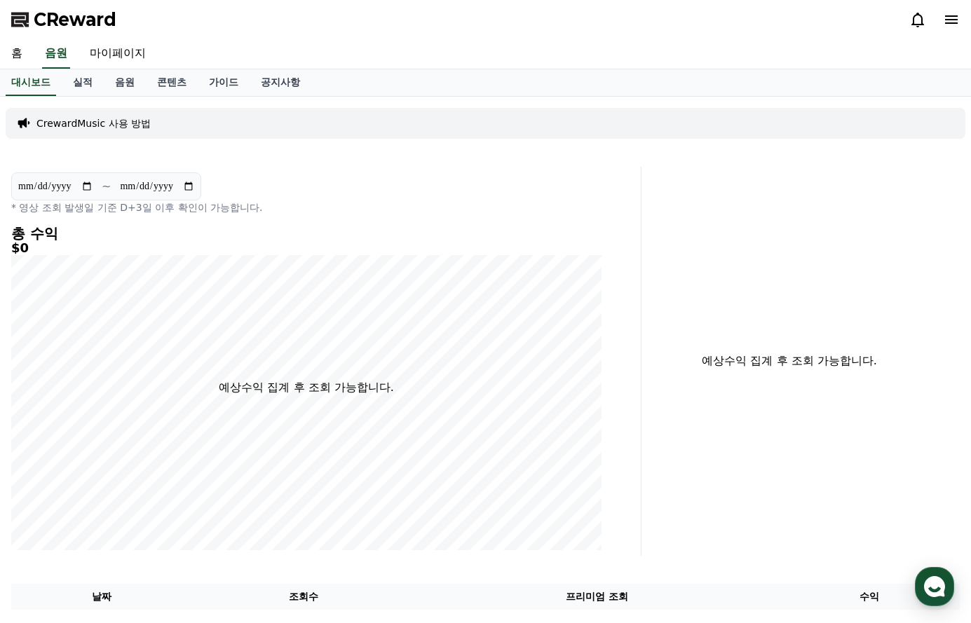
click at [128, 125] on p "CrewardMusic 사용 방법" at bounding box center [93, 123] width 114 height 14
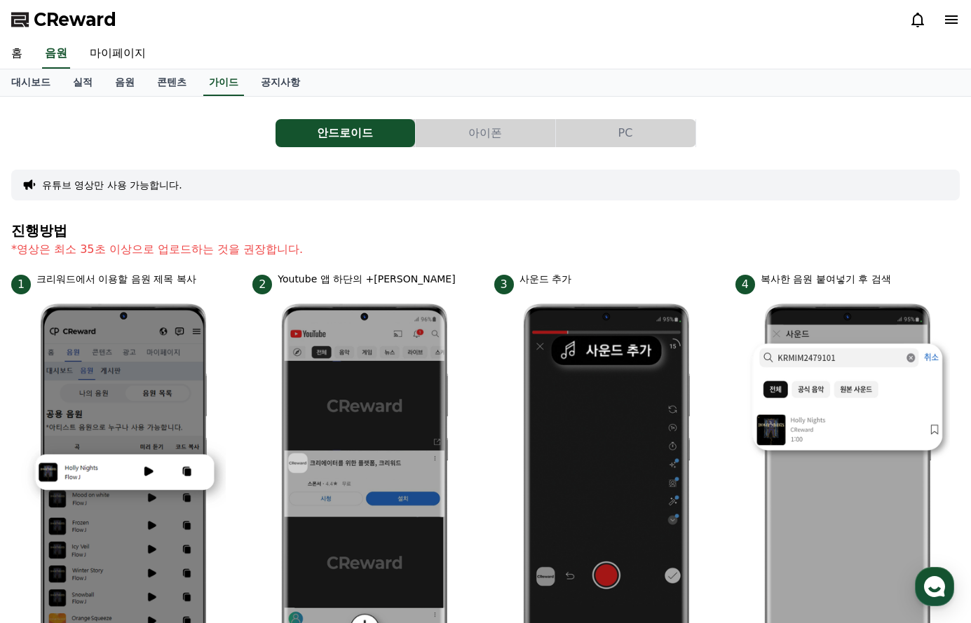
click at [611, 134] on button "PC" at bounding box center [625, 133] width 139 height 28
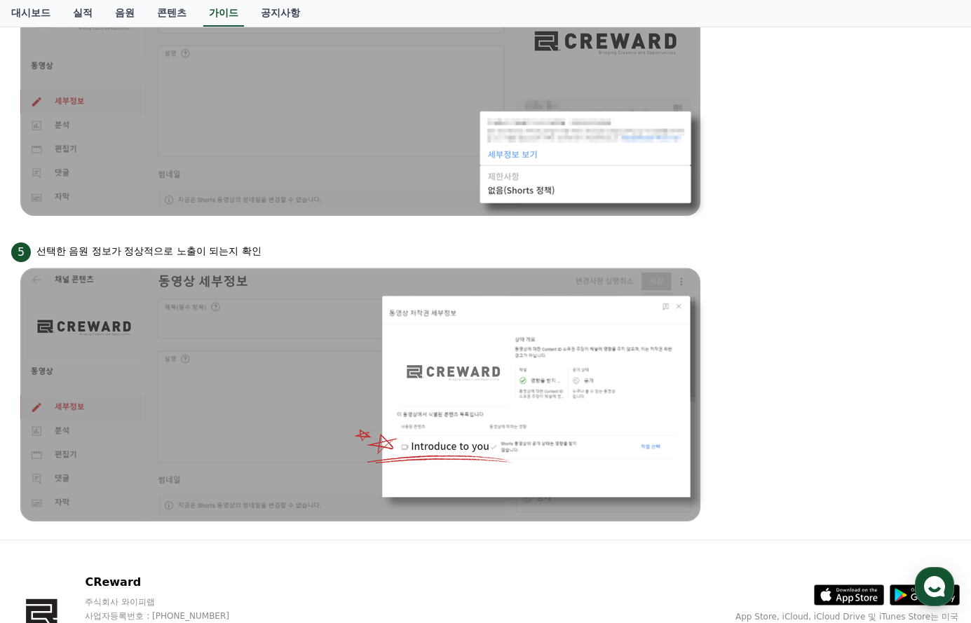
scroll to position [1231, 0]
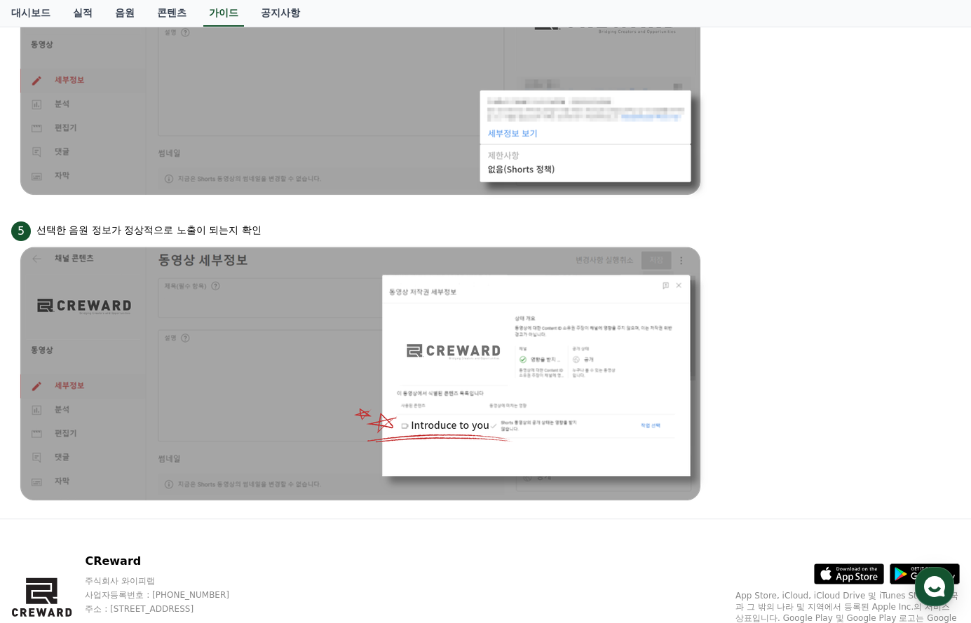
click at [474, 398] on img at bounding box center [361, 374] width 701 height 266
click at [502, 330] on img at bounding box center [361, 374] width 701 height 266
click at [502, 334] on img at bounding box center [361, 374] width 701 height 266
click at [498, 390] on img at bounding box center [361, 374] width 701 height 266
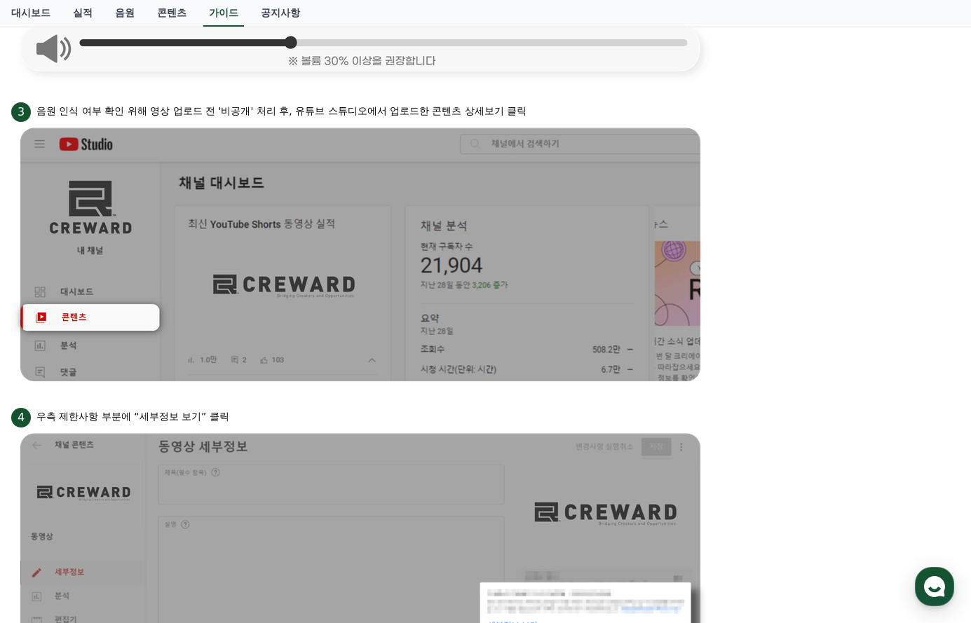
scroll to position [741, 0]
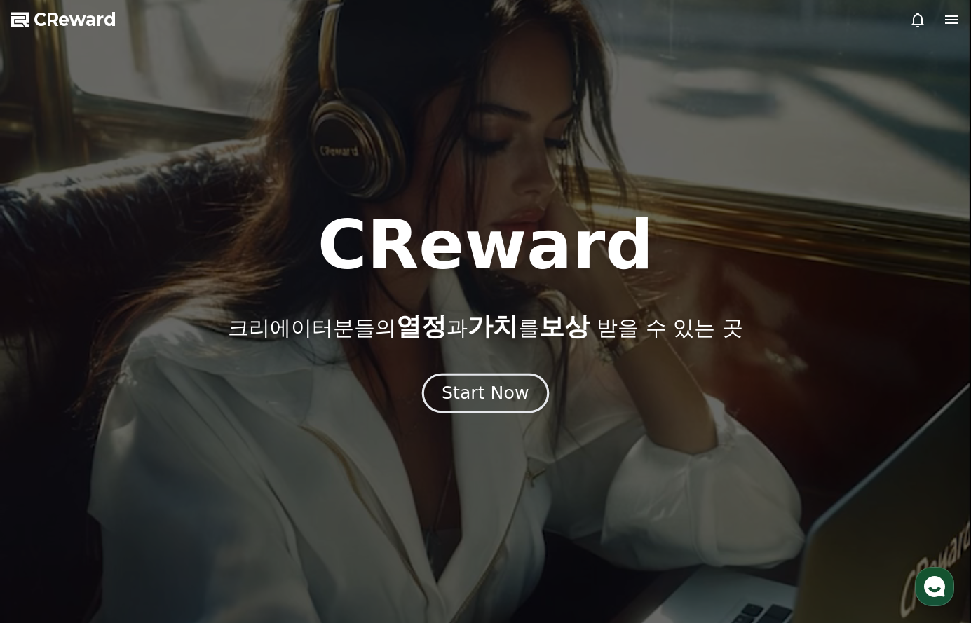
click at [494, 388] on div "Start Now" at bounding box center [484, 393] width 87 height 24
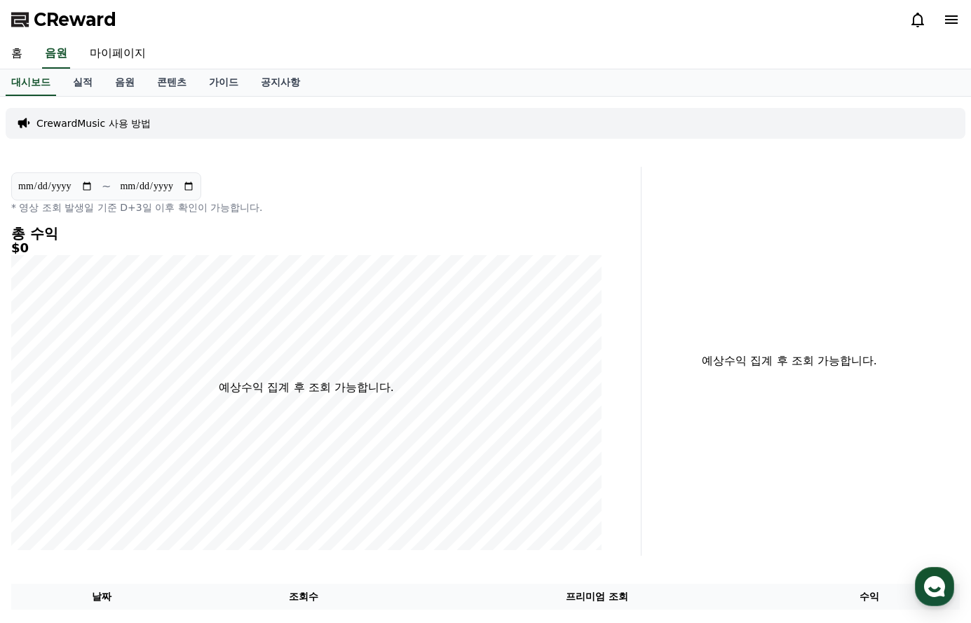
click at [90, 120] on p "CrewardMusic 사용 방법" at bounding box center [93, 123] width 114 height 14
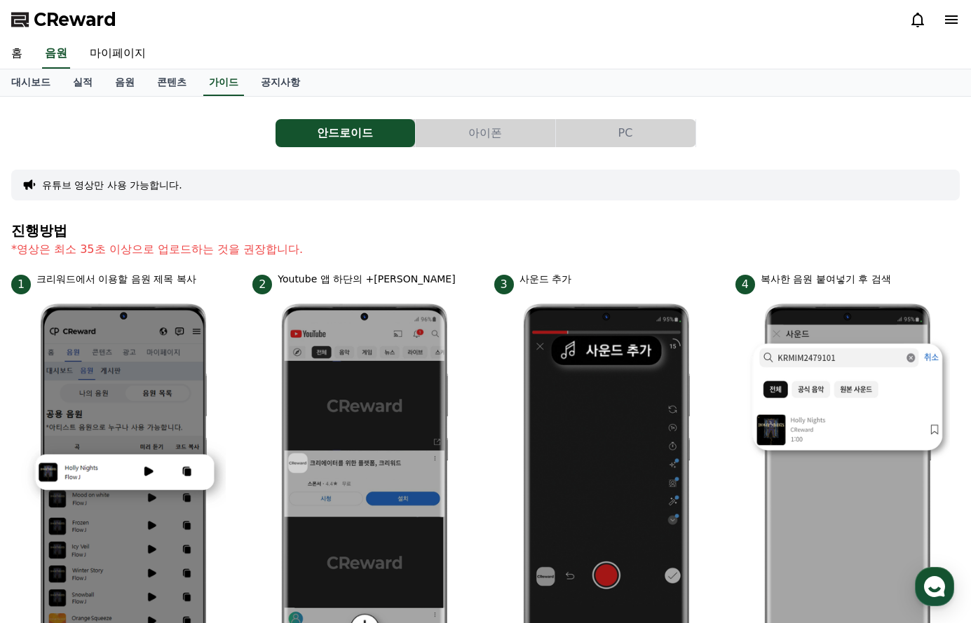
click at [622, 130] on button "PC" at bounding box center [625, 133] width 139 height 28
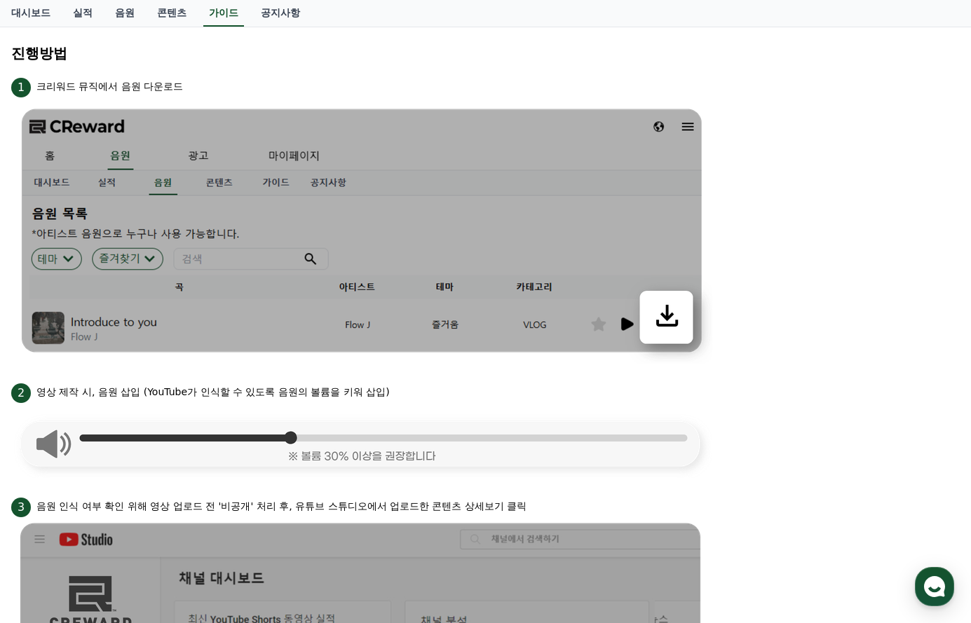
scroll to position [350, 0]
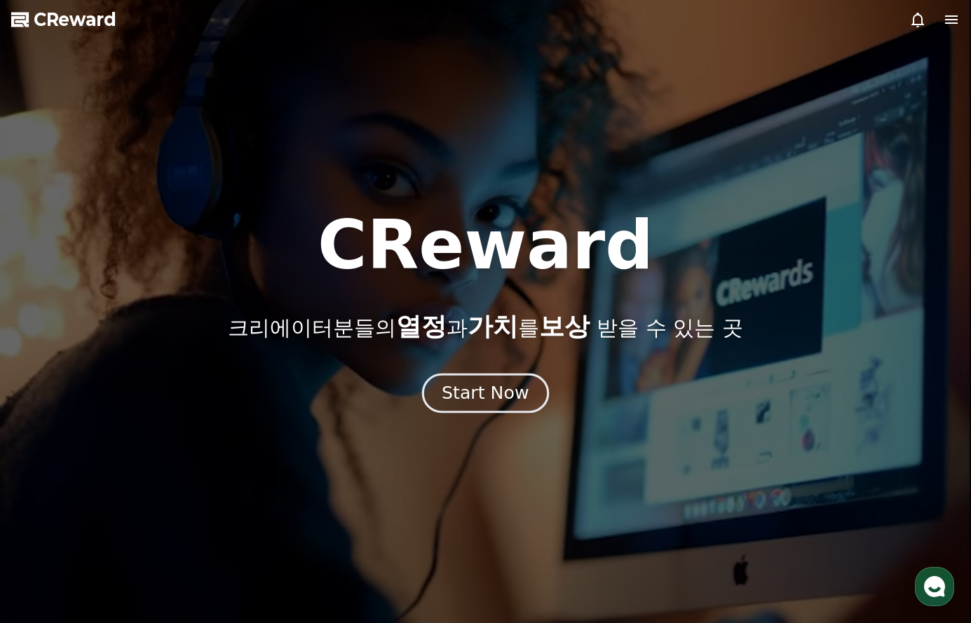
click at [460, 392] on div "Start Now" at bounding box center [484, 393] width 87 height 24
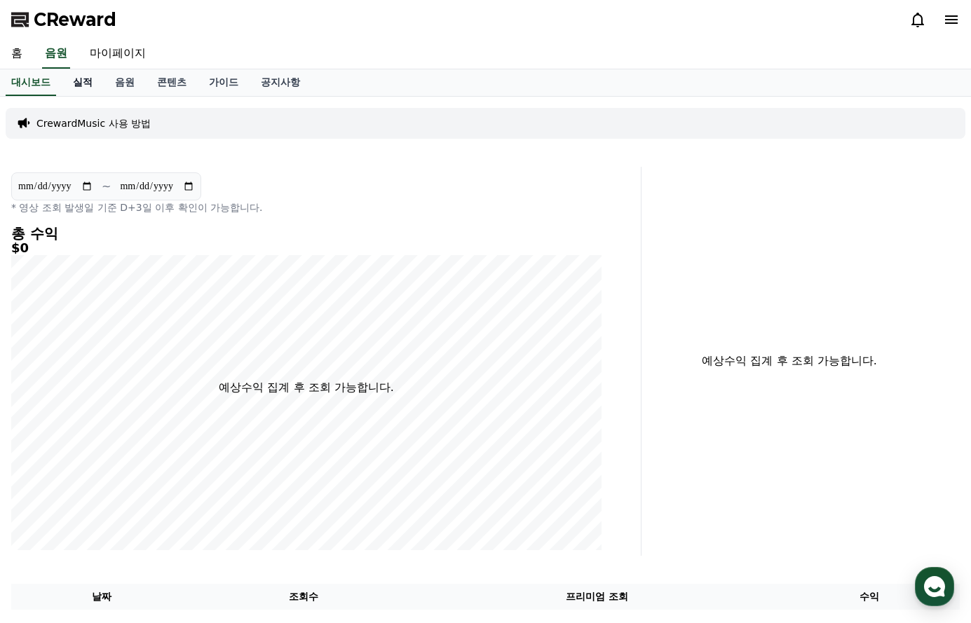
click at [89, 84] on link "실적" at bounding box center [83, 82] width 42 height 27
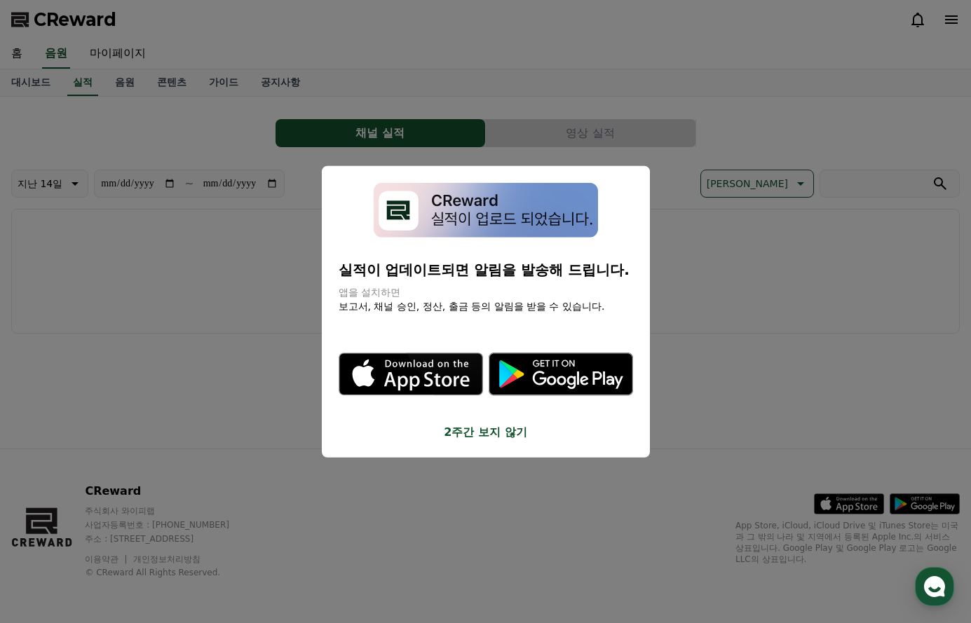
click at [123, 83] on button "close modal" at bounding box center [485, 311] width 971 height 623
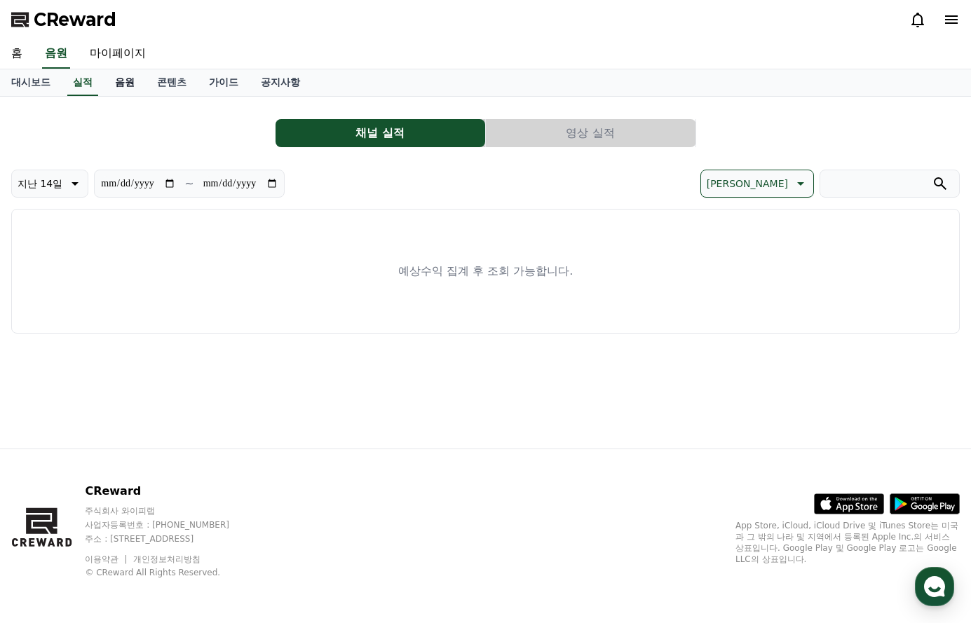
click at [123, 85] on link "음원" at bounding box center [125, 82] width 42 height 27
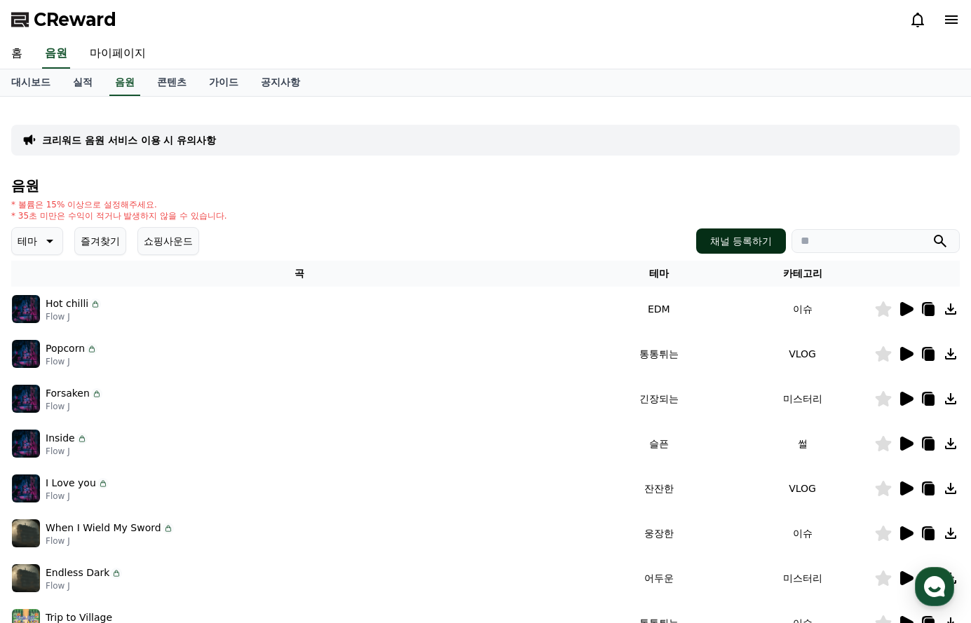
click at [743, 242] on button "채널 등록하기" at bounding box center [741, 240] width 90 height 25
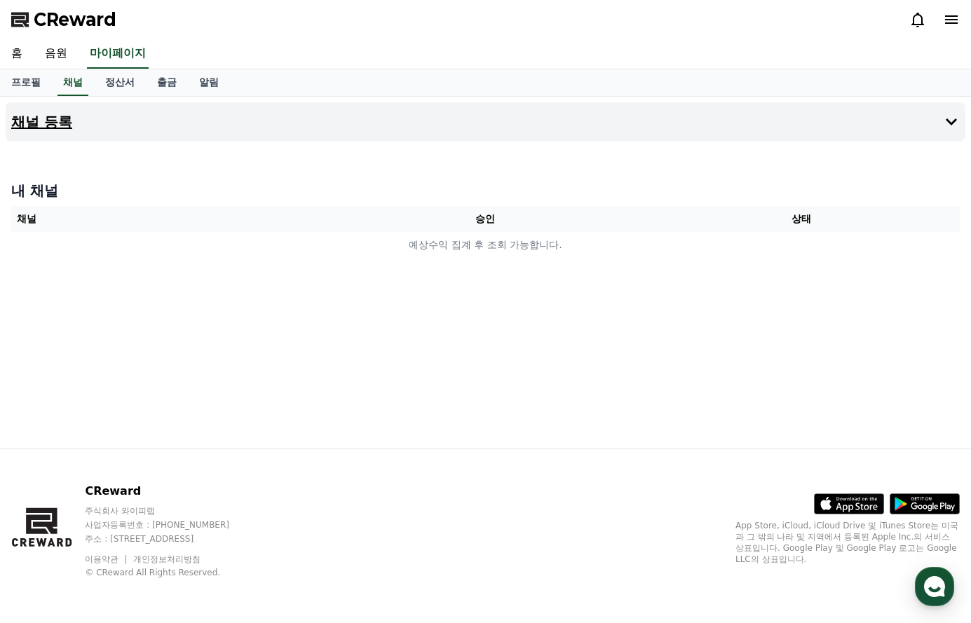
click at [49, 124] on h4 "채널 등록" at bounding box center [41, 121] width 61 height 15
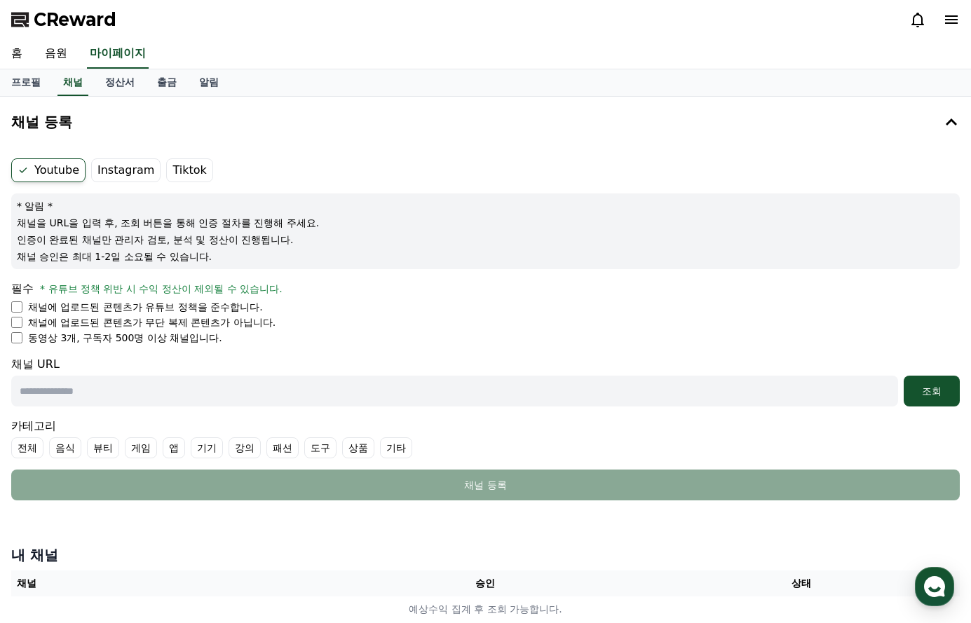
click at [17, 328] on li "채널에 업로드된 콘텐츠가 무단 복제 콘텐츠가 아닙니다." at bounding box center [485, 322] width 948 height 14
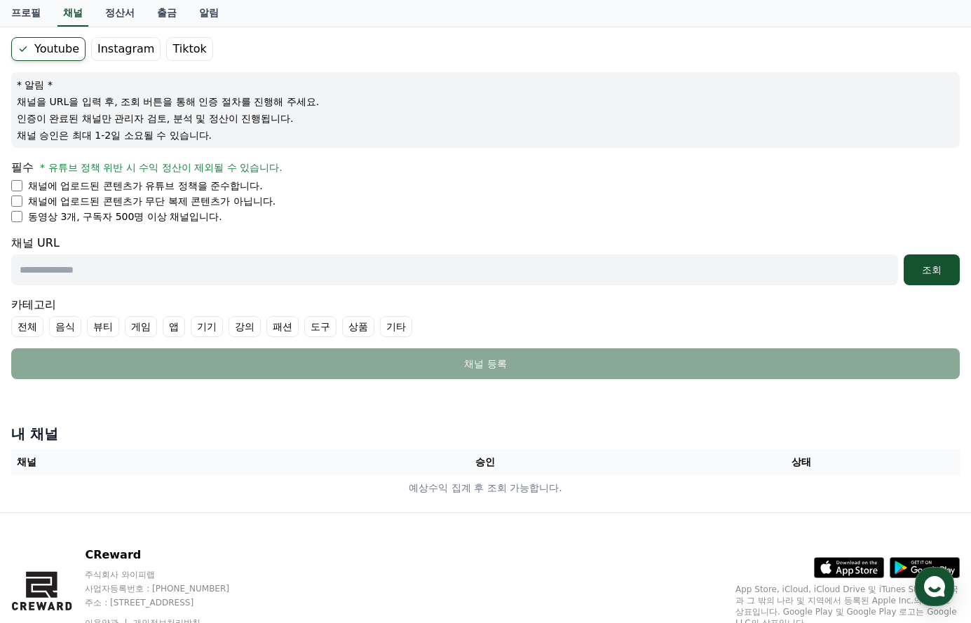
scroll to position [140, 0]
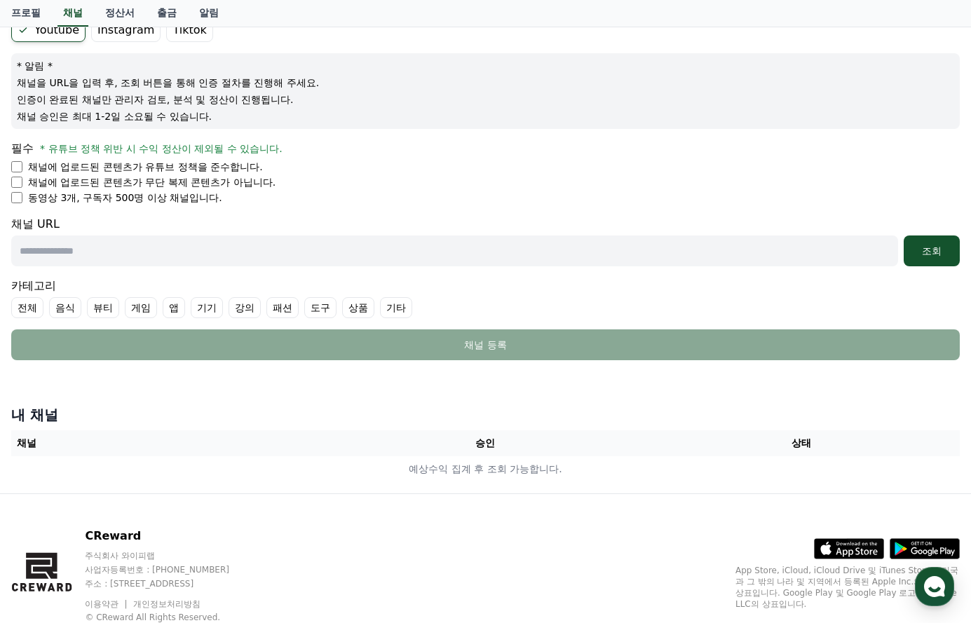
click at [121, 252] on input "text" at bounding box center [454, 250] width 886 height 31
paste input "**********"
drag, startPoint x: 138, startPoint y: 256, endPoint x: 14, endPoint y: 247, distance: 124.4
click at [14, 247] on input "**********" at bounding box center [454, 250] width 886 height 31
paste input "**********"
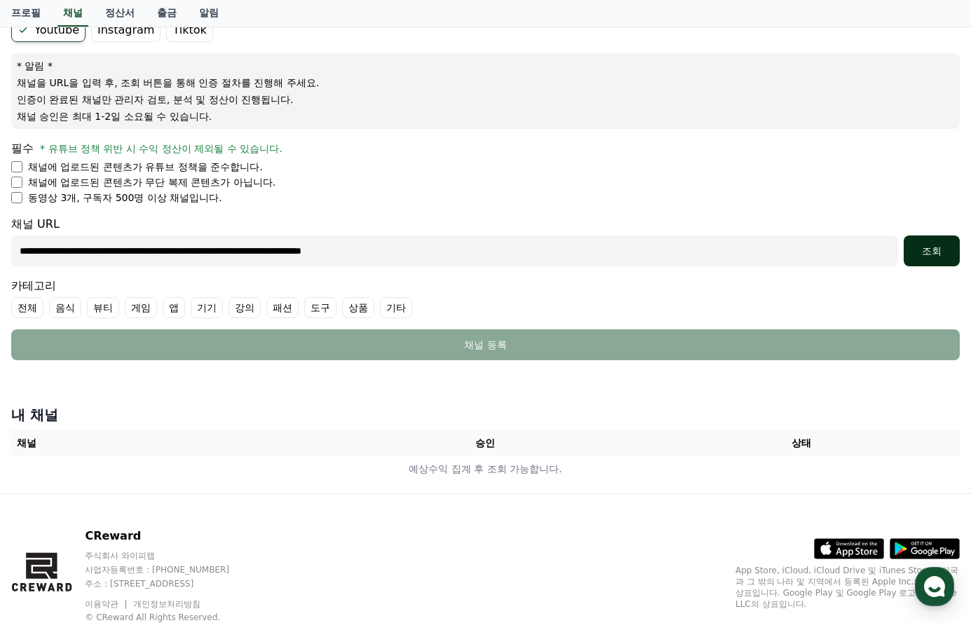
type input "**********"
click at [933, 252] on div "조회" at bounding box center [931, 251] width 45 height 14
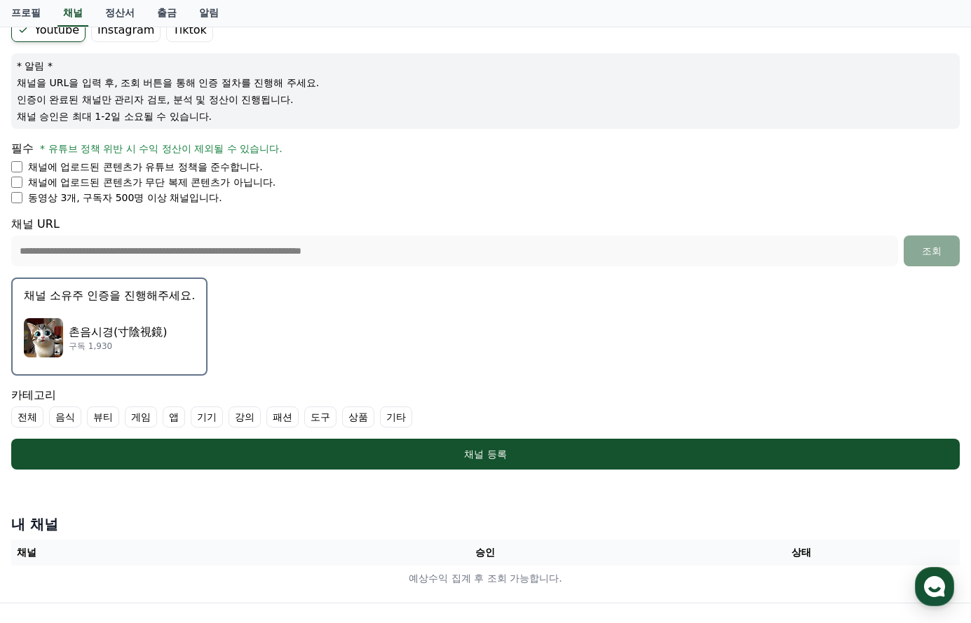
click at [147, 295] on p "채널 소유주 인증을 진행해주세요." at bounding box center [109, 295] width 171 height 17
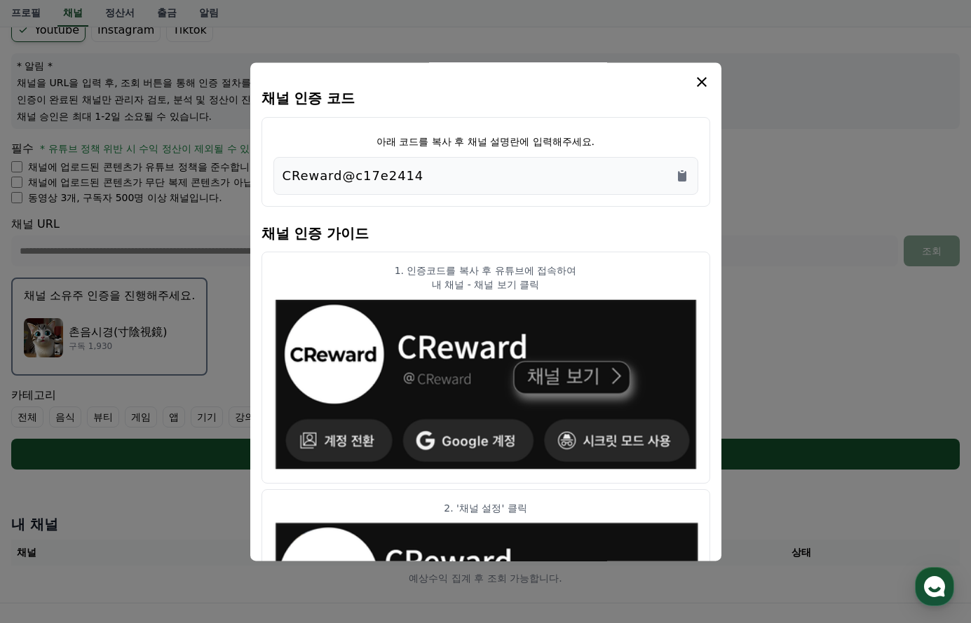
drag, startPoint x: 417, startPoint y: 174, endPoint x: 287, endPoint y: 178, distance: 129.7
click at [276, 174] on div "CReward@c17e2414" at bounding box center [485, 176] width 425 height 38
copy p "CReward@c17e2414"
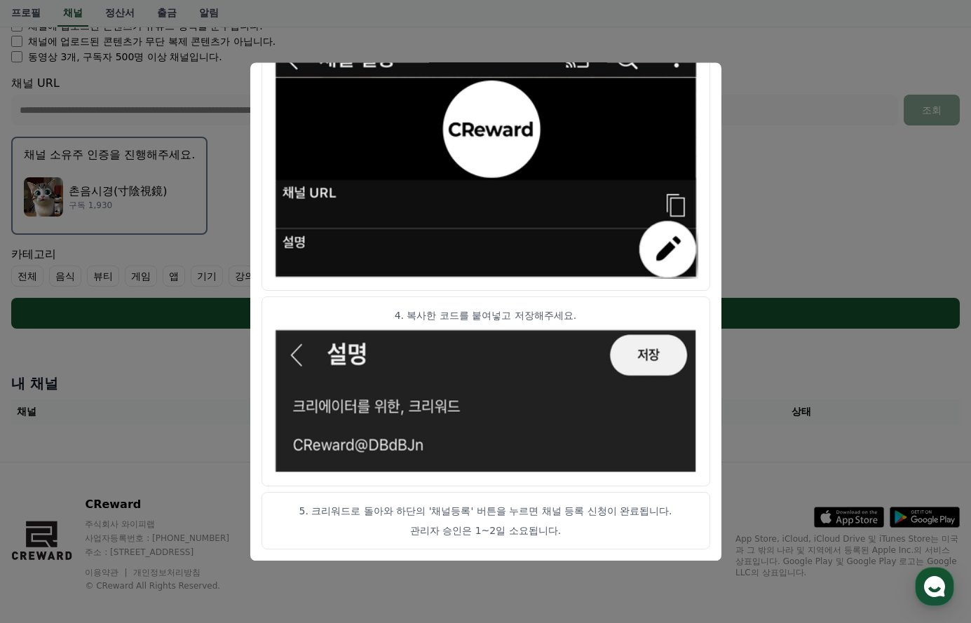
scroll to position [294, 0]
